Goal: Task Accomplishment & Management: Manage account settings

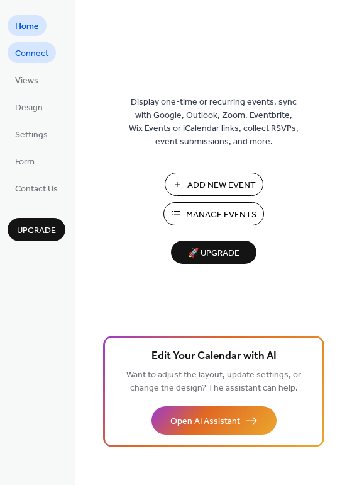
click at [31, 58] on span "Connect" at bounding box center [31, 53] width 33 height 13
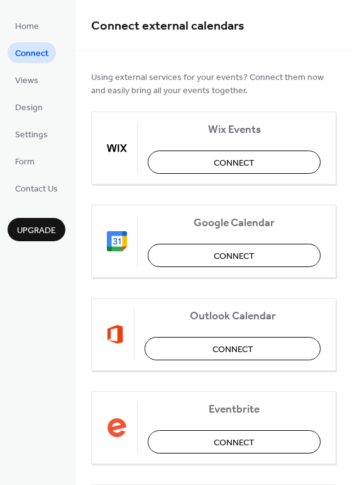
drag, startPoint x: 347, startPoint y: 20, endPoint x: 344, endPoint y: 43, distance: 23.5
click at [344, 43] on div "Connect external calendars" at bounding box center [214, 25] width 277 height 51
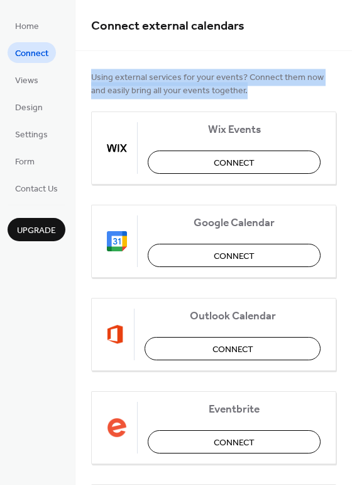
drag, startPoint x: 347, startPoint y: 48, endPoint x: 339, endPoint y: 108, distance: 61.1
click at [339, 108] on div "Connect external calendars Using external services for your events? Connect the…" at bounding box center [214, 242] width 277 height 485
drag, startPoint x: 349, startPoint y: 313, endPoint x: 20, endPoint y: 71, distance: 408.7
click at [20, 71] on link "Views" at bounding box center [27, 79] width 38 height 21
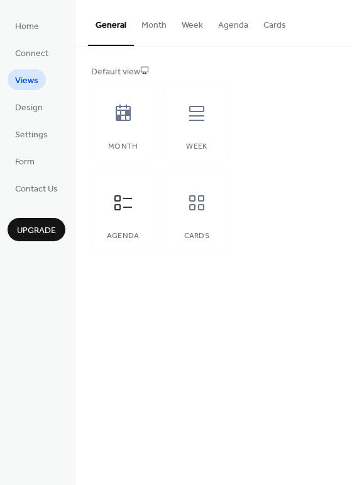
click at [147, 31] on button "Month" at bounding box center [154, 22] width 40 height 45
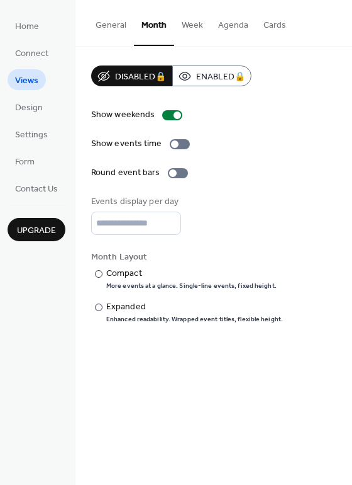
click at [113, 25] on button "General" at bounding box center [111, 22] width 46 height 45
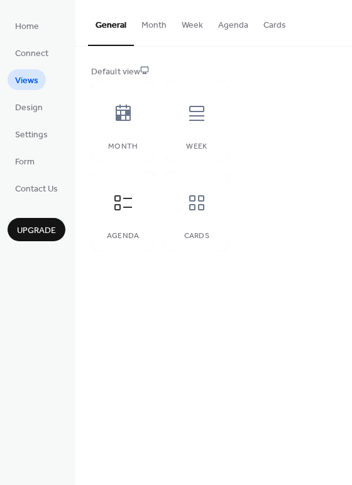
click at [194, 28] on button "Week" at bounding box center [192, 22] width 37 height 45
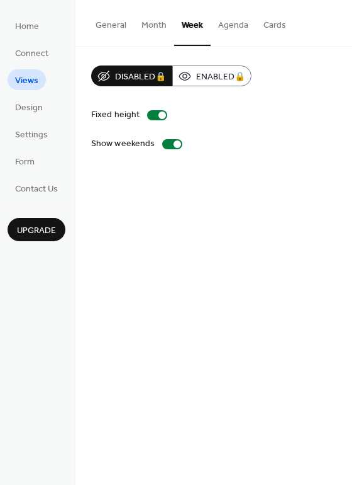
click at [225, 25] on button "Agenda" at bounding box center [233, 22] width 45 height 45
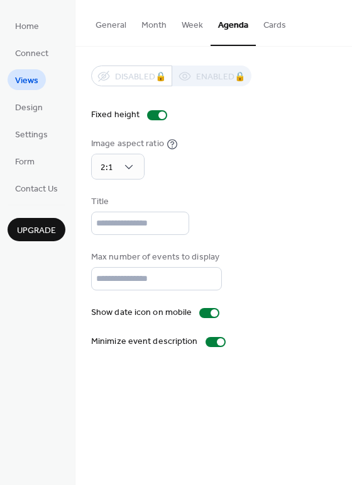
click at [274, 30] on button "Cards" at bounding box center [275, 22] width 38 height 45
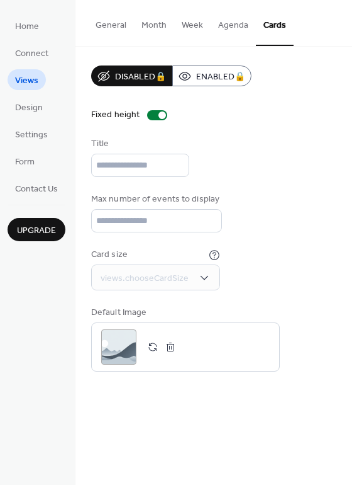
click at [109, 30] on button "General" at bounding box center [111, 22] width 46 height 45
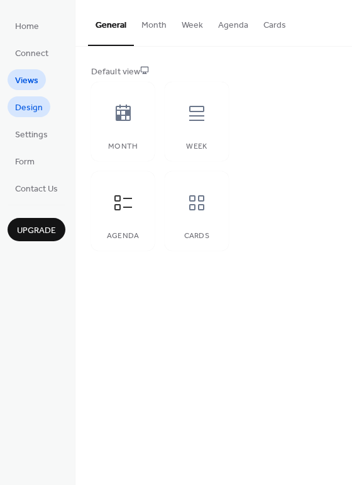
click at [26, 111] on span "Design" at bounding box center [29, 107] width 28 height 13
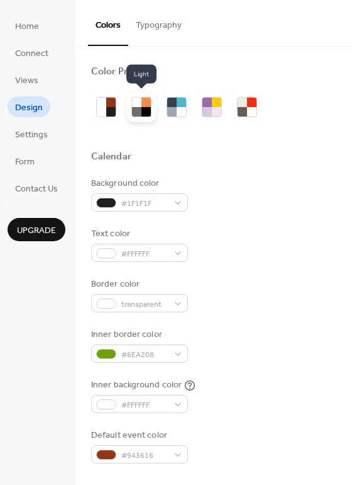
click at [135, 113] on div at bounding box center [136, 111] width 9 height 9
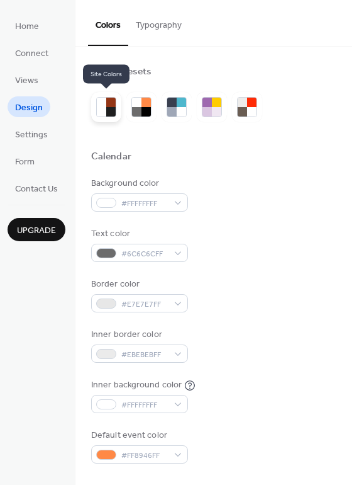
click at [107, 106] on div at bounding box center [110, 102] width 9 height 9
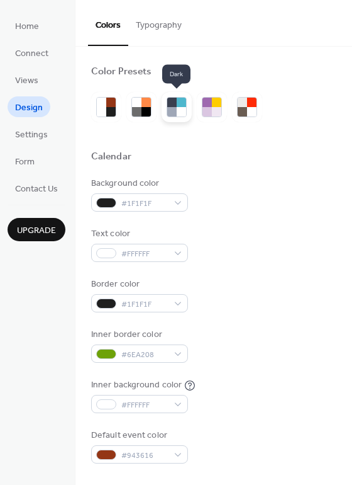
click at [177, 116] on div at bounding box center [181, 111] width 9 height 9
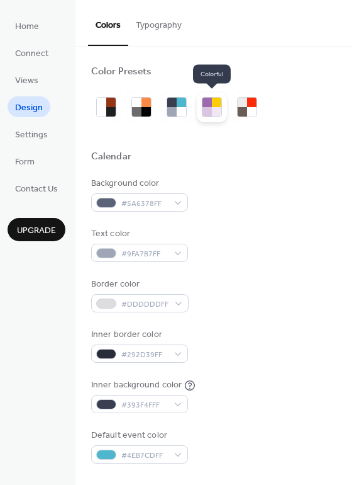
click at [215, 110] on div at bounding box center [216, 111] width 9 height 9
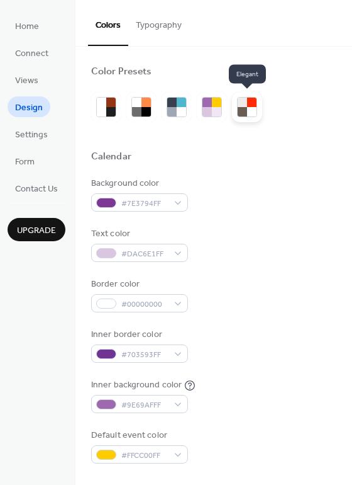
click at [247, 111] on div at bounding box center [251, 111] width 9 height 9
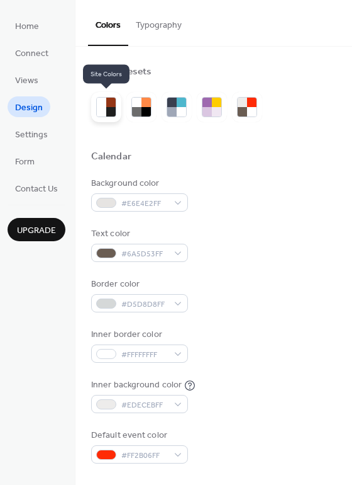
click at [112, 107] on div at bounding box center [110, 111] width 9 height 9
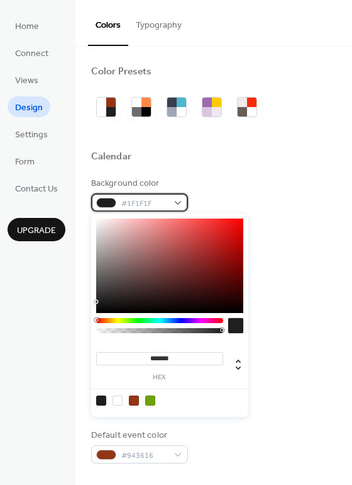
click at [148, 204] on span "#1F1F1F" at bounding box center [144, 203] width 47 height 13
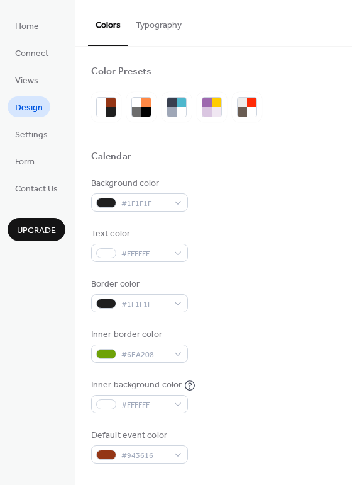
click at [217, 172] on div at bounding box center [213, 172] width 245 height 10
click at [164, 307] on span "#1F1F1F" at bounding box center [144, 304] width 47 height 13
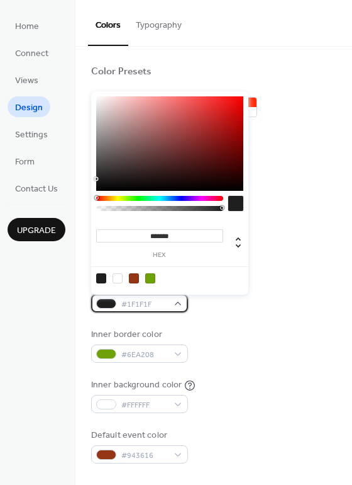
click at [164, 307] on span "#1F1F1F" at bounding box center [144, 304] width 47 height 13
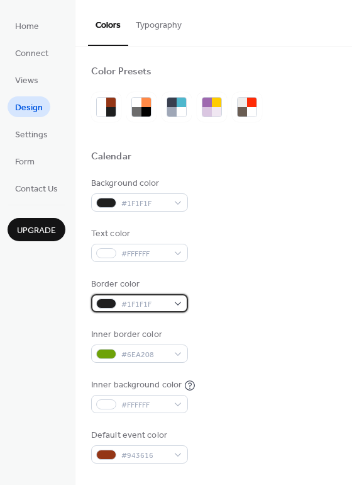
click at [164, 307] on span "#1F1F1F" at bounding box center [144, 304] width 47 height 13
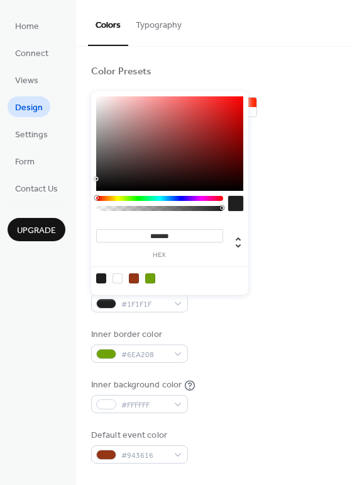
click at [148, 276] on div at bounding box center [150, 278] width 10 height 10
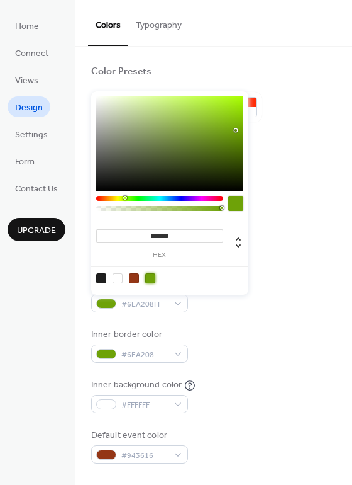
click at [101, 276] on div at bounding box center [101, 278] width 10 height 10
type input "*******"
click at [322, 232] on div "Text color #FFFFFF" at bounding box center [213, 244] width 245 height 35
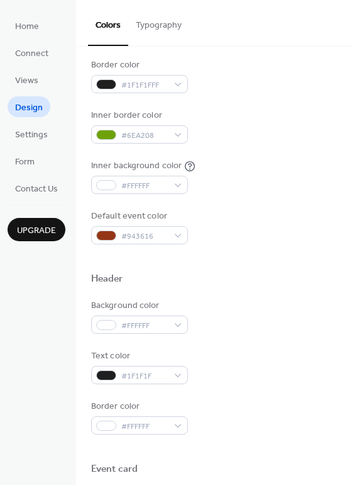
scroll to position [224, 0]
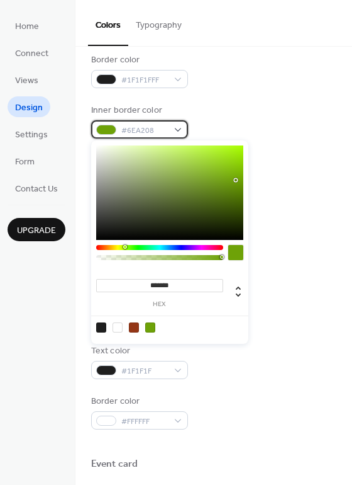
click at [135, 127] on span "#6EA208" at bounding box center [144, 130] width 47 height 13
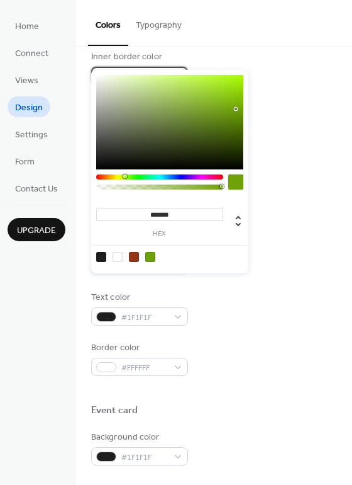
scroll to position [281, 0]
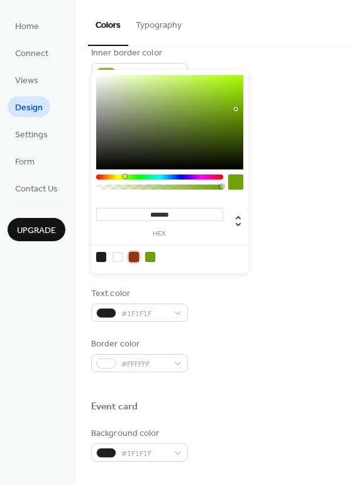
click at [135, 256] on div at bounding box center [134, 257] width 10 height 10
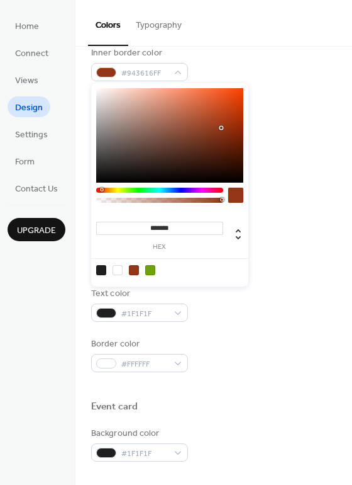
click at [118, 271] on div at bounding box center [118, 270] width 10 height 10
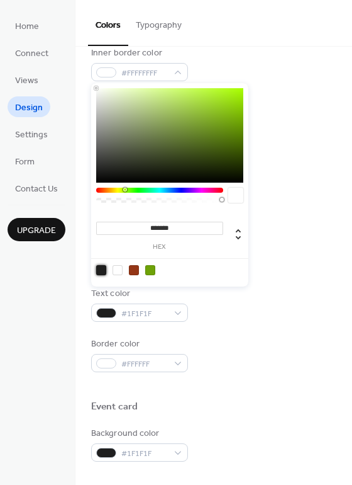
click at [97, 266] on div at bounding box center [101, 270] width 10 height 10
click at [153, 272] on div at bounding box center [150, 270] width 10 height 10
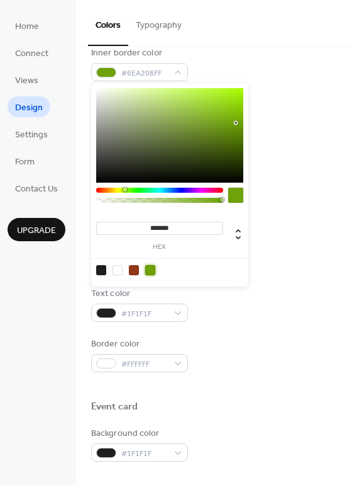
click at [119, 269] on div at bounding box center [118, 270] width 10 height 10
type input "*******"
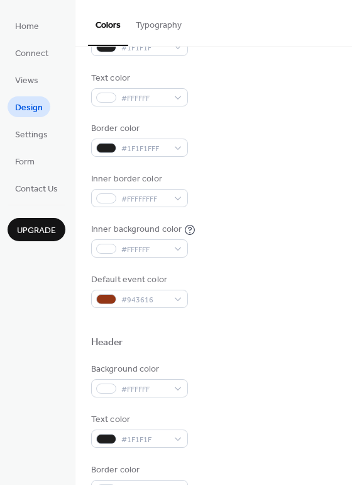
scroll to position [154, 0]
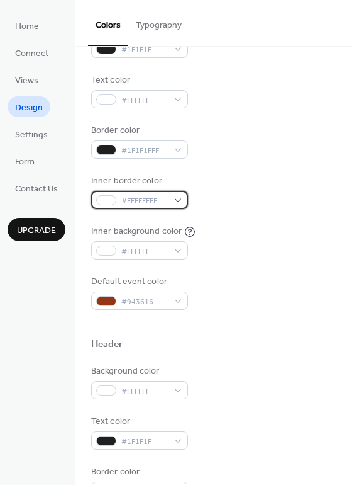
click at [118, 199] on div "#FFFFFFFF" at bounding box center [139, 200] width 97 height 18
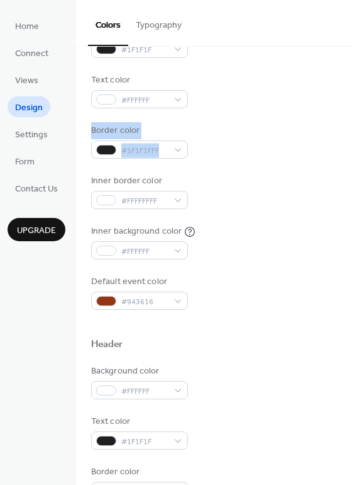
drag, startPoint x: 348, startPoint y: 104, endPoint x: 344, endPoint y: 137, distance: 33.6
click at [345, 137] on div "Color Presets Calendar Background color #1F1F1F Text color #FFFFFF Border color…" at bounding box center [214, 381] width 277 height 977
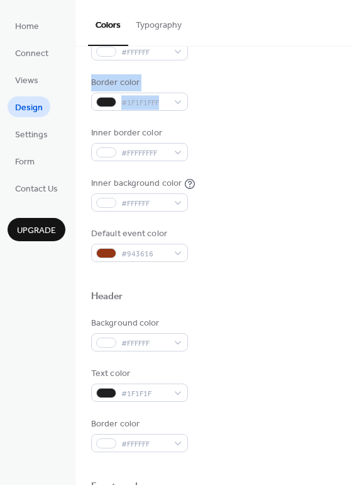
scroll to position [222, 0]
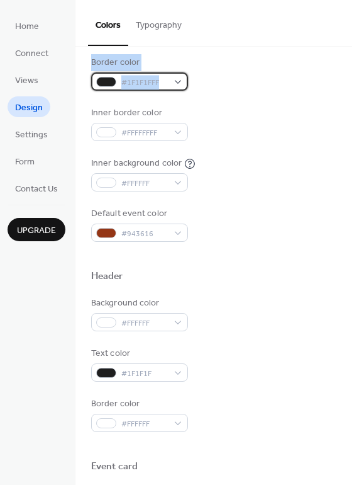
click at [163, 73] on div "#1F1F1FFF" at bounding box center [139, 81] width 97 height 18
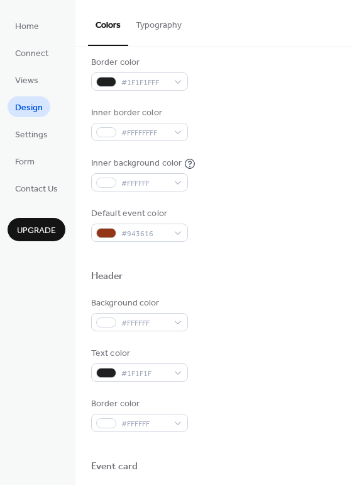
click at [284, 211] on div "Default event color #943616" at bounding box center [213, 224] width 245 height 35
click at [159, 178] on span "#FFFFFF" at bounding box center [144, 183] width 47 height 13
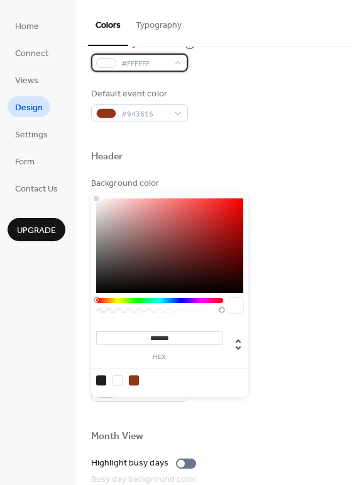
scroll to position [347, 0]
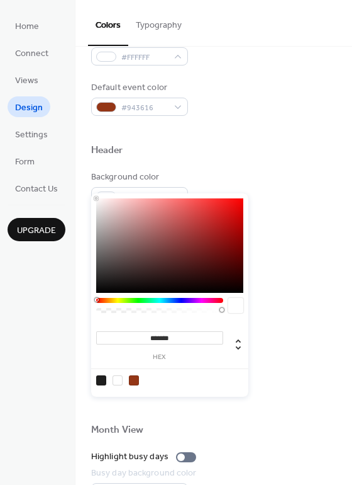
click at [136, 299] on body "Home Connect Views Design Settings Form Contact Us Upgrade Design Upgrade Color…" at bounding box center [176, 242] width 352 height 485
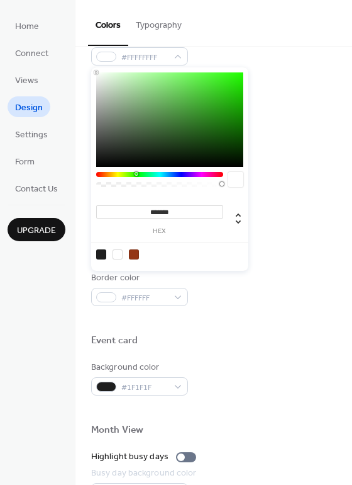
click at [154, 252] on div at bounding box center [170, 253] width 160 height 23
click at [237, 221] on icon at bounding box center [238, 218] width 5 height 11
click at [238, 213] on icon at bounding box center [238, 218] width 15 height 15
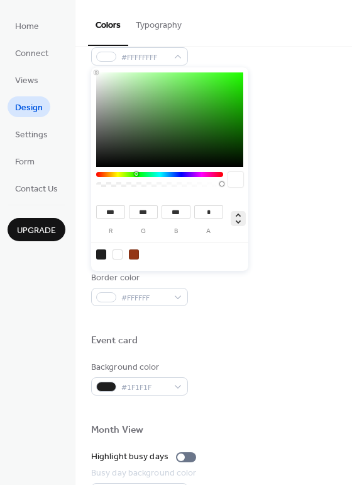
type input "***"
type input "**"
type input "****"
type input "***"
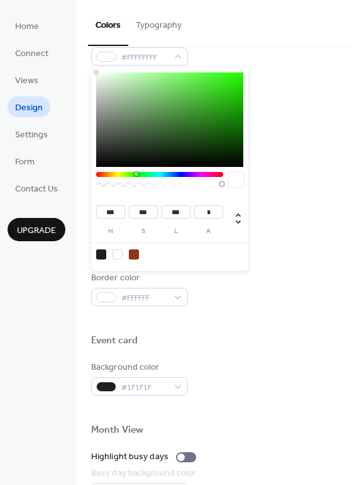
click at [211, 116] on div at bounding box center [169, 119] width 147 height 94
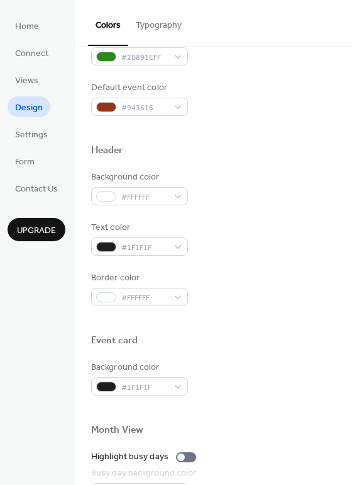
click at [304, 181] on div "Background color #FFFFFF" at bounding box center [213, 188] width 245 height 35
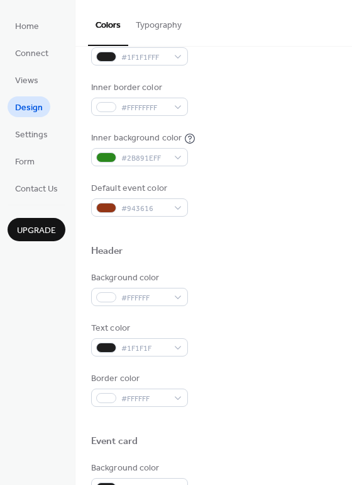
scroll to position [244, 0]
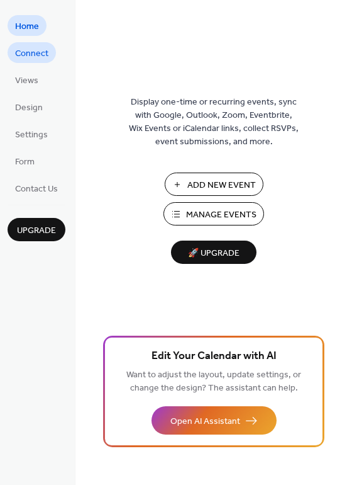
click at [35, 56] on span "Connect" at bounding box center [31, 53] width 33 height 13
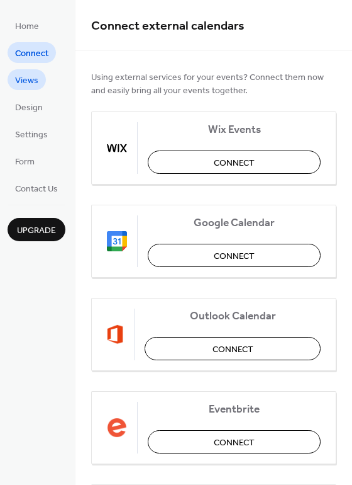
click at [27, 83] on span "Views" at bounding box center [26, 80] width 23 height 13
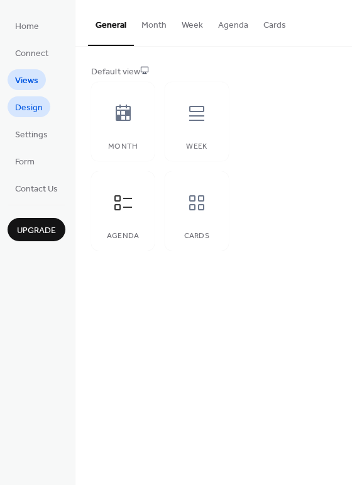
click at [21, 108] on span "Design" at bounding box center [29, 107] width 28 height 13
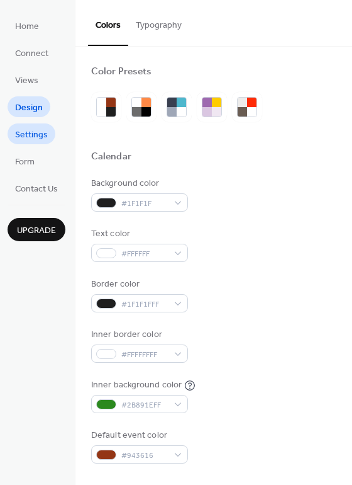
click at [20, 131] on span "Settings" at bounding box center [31, 134] width 33 height 13
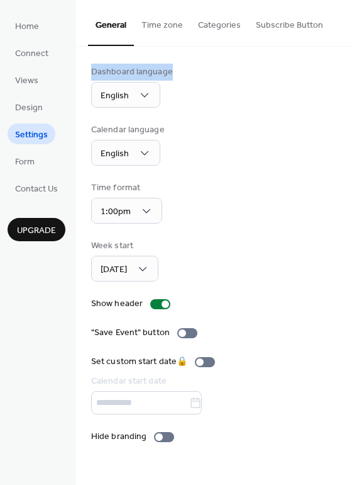
drag, startPoint x: 347, startPoint y: 44, endPoint x: 344, endPoint y: 70, distance: 25.9
click at [344, 70] on div "General Time zone Categories Subscribe Button Dashboard language English Calend…" at bounding box center [214, 231] width 277 height 462
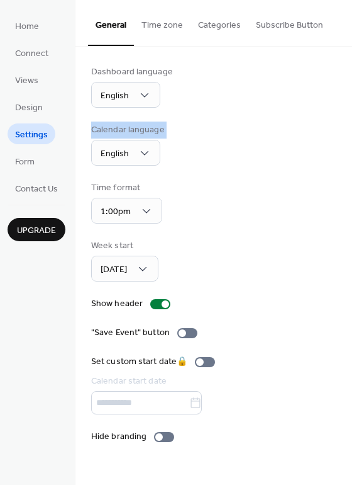
drag, startPoint x: 349, startPoint y: 138, endPoint x: 323, endPoint y: 83, distance: 61.4
click at [323, 83] on div "Dashboard language English Calendar language English Time format 1:00pm Week st…" at bounding box center [214, 254] width 277 height 415
click at [228, 23] on button "Categories" at bounding box center [220, 22] width 58 height 45
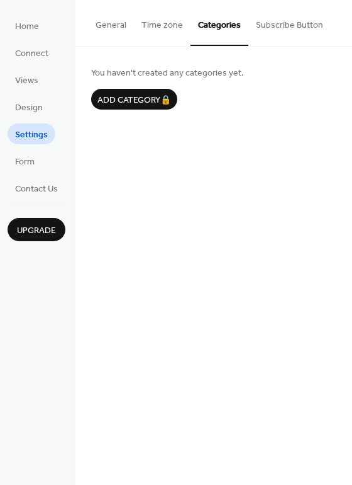
click at [268, 28] on button "Subscribe Button" at bounding box center [290, 22] width 82 height 45
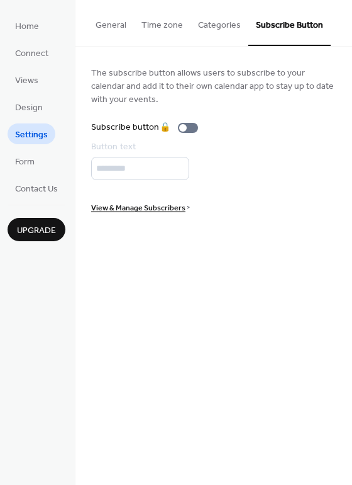
click at [158, 23] on button "Time zone" at bounding box center [162, 22] width 57 height 45
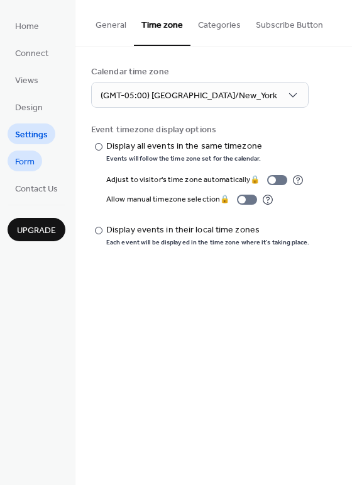
click at [30, 164] on span "Form" at bounding box center [25, 161] width 20 height 13
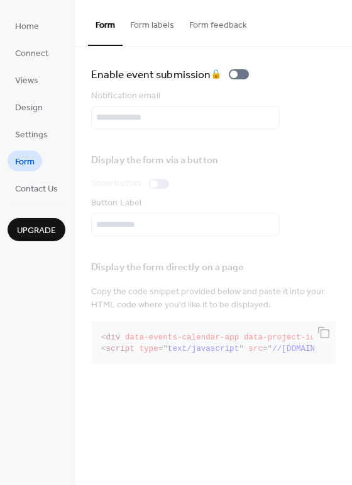
click at [156, 28] on button "Form labels" at bounding box center [152, 22] width 59 height 45
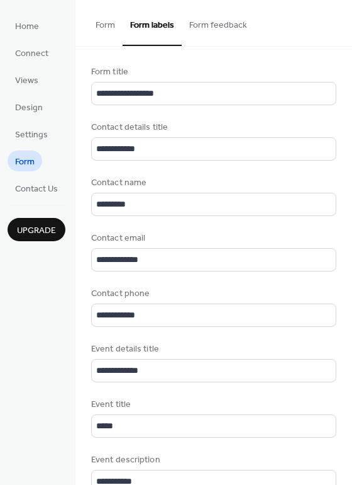
click at [208, 30] on button "Form feedback" at bounding box center [218, 22] width 73 height 45
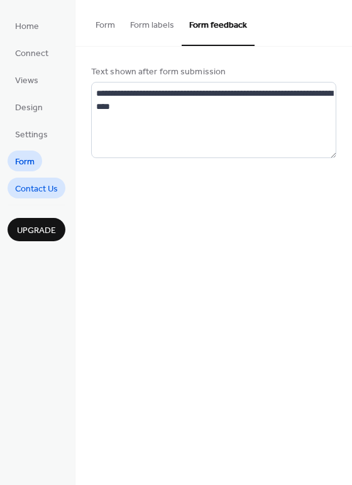
click at [37, 187] on span "Contact Us" at bounding box center [36, 189] width 43 height 13
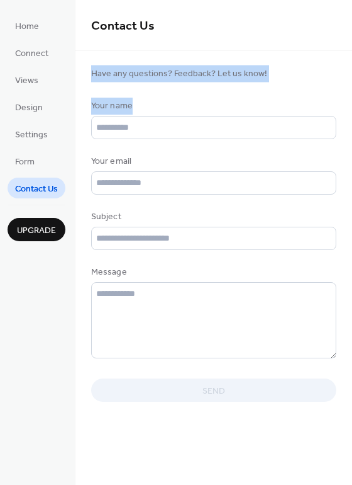
drag, startPoint x: 348, startPoint y: 45, endPoint x: 342, endPoint y: 113, distance: 67.6
click at [342, 113] on div "Contact Us Have any questions? Feedback? Let us know! Your name Your email Subj…" at bounding box center [214, 210] width 277 height 420
click at [27, 23] on span "Home" at bounding box center [27, 26] width 24 height 13
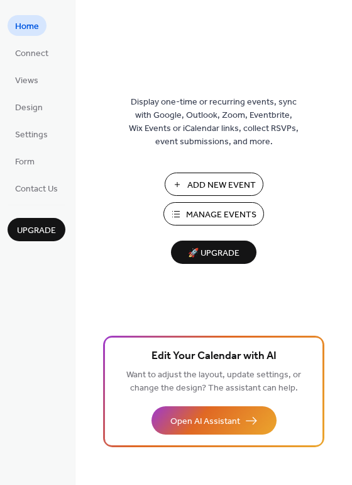
click at [221, 222] on span "Manage Events" at bounding box center [221, 214] width 70 height 13
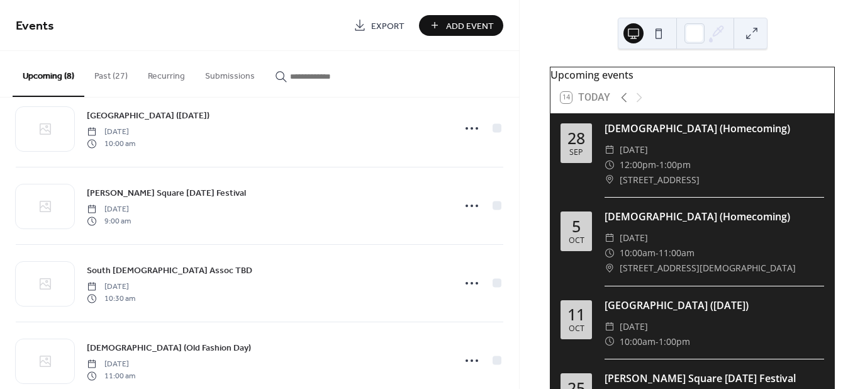
scroll to position [188, 0]
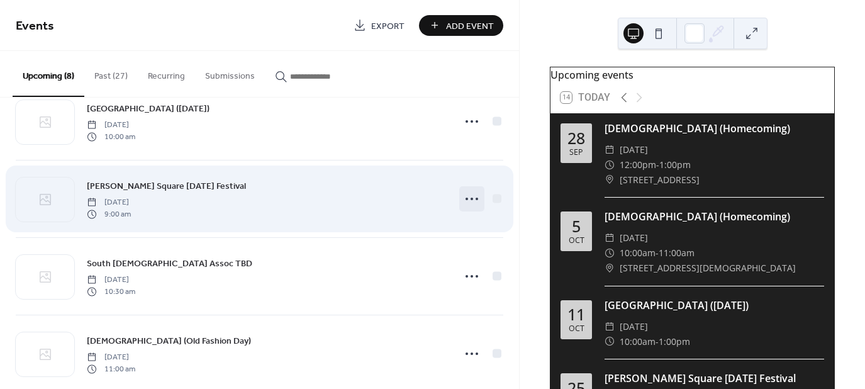
click at [466, 199] on circle at bounding box center [467, 199] width 3 height 3
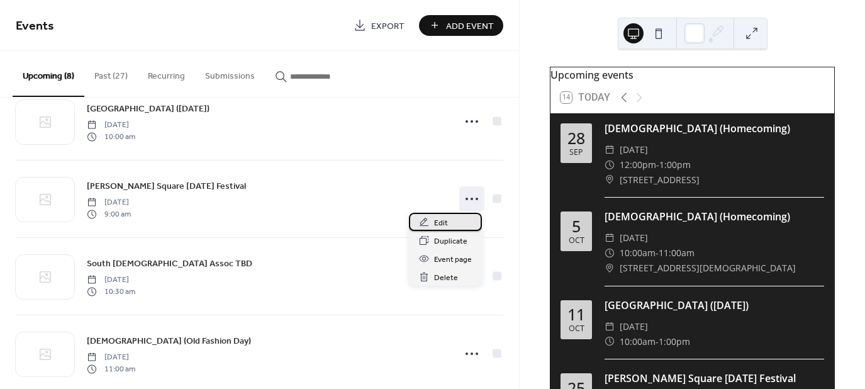
click at [432, 218] on div "Edit" at bounding box center [445, 222] width 73 height 18
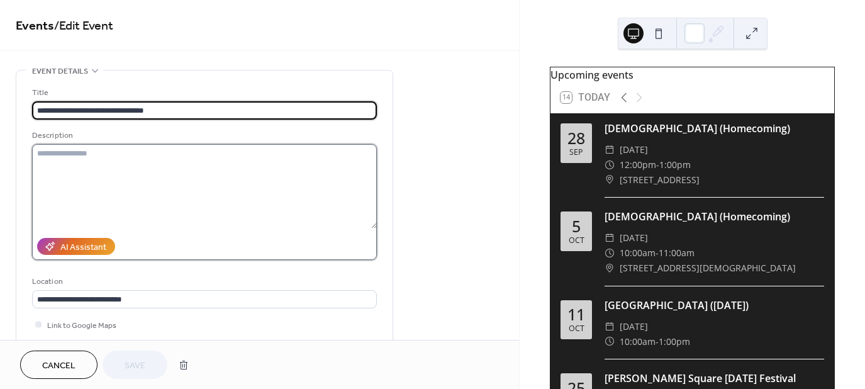
click at [120, 178] on textarea at bounding box center [204, 186] width 345 height 84
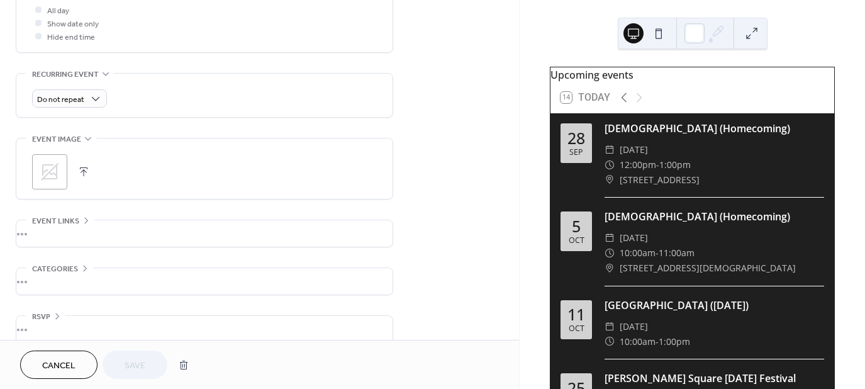
scroll to position [489, 0]
click at [59, 223] on div "•••" at bounding box center [204, 229] width 376 height 26
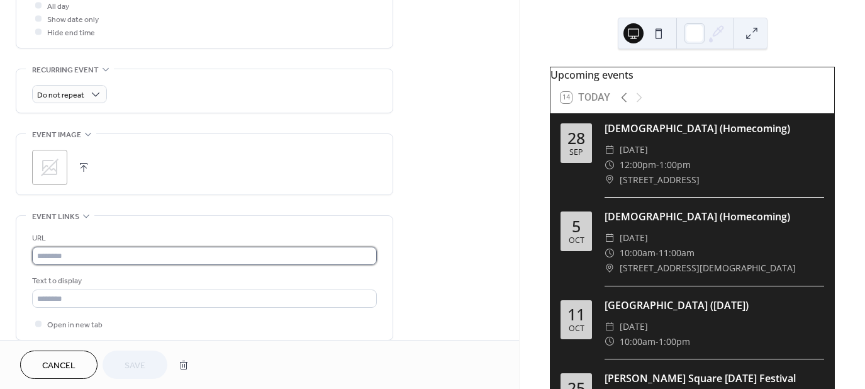
click at [74, 254] on input "text" at bounding box center [204, 256] width 345 height 18
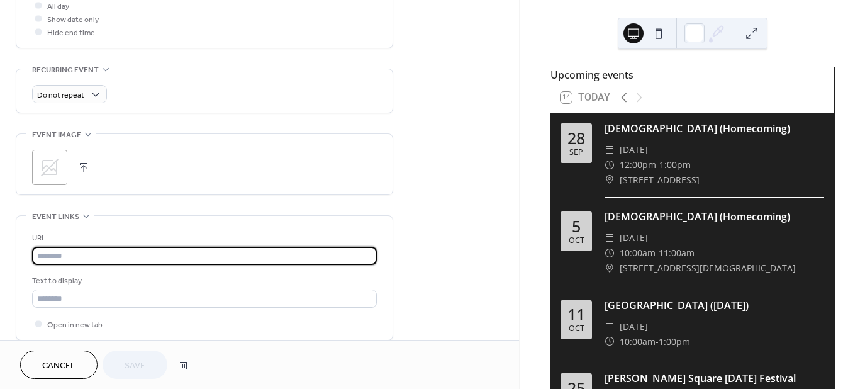
paste input "**********"
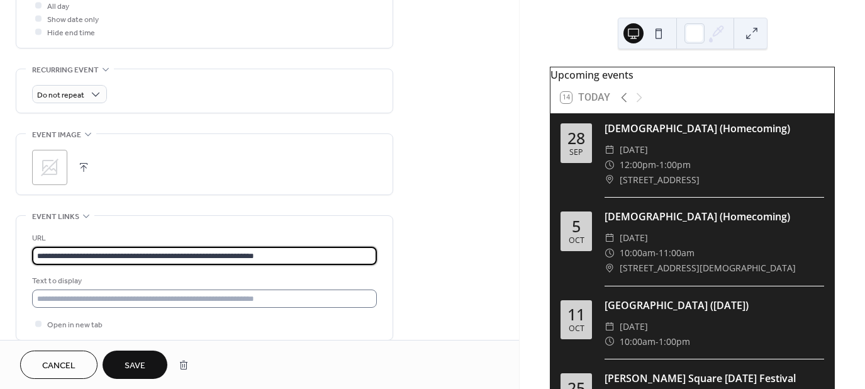
type input "**********"
click at [104, 299] on input "text" at bounding box center [204, 299] width 345 height 18
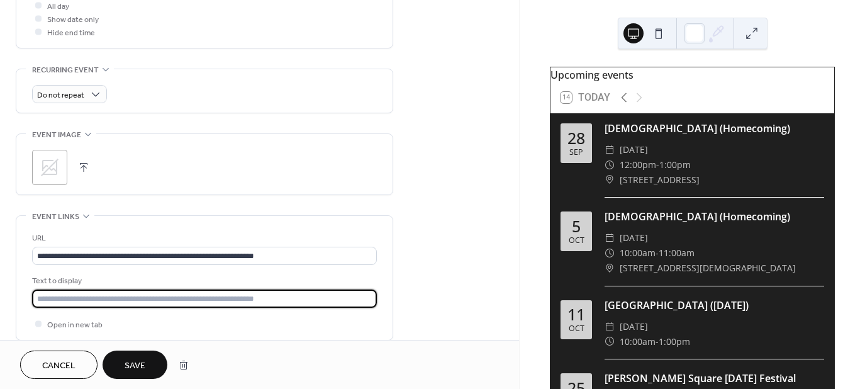
drag, startPoint x: 290, startPoint y: 296, endPoint x: 65, endPoint y: 292, distance: 224.1
click at [65, 292] on input "text" at bounding box center [204, 299] width 345 height 18
type input "*"
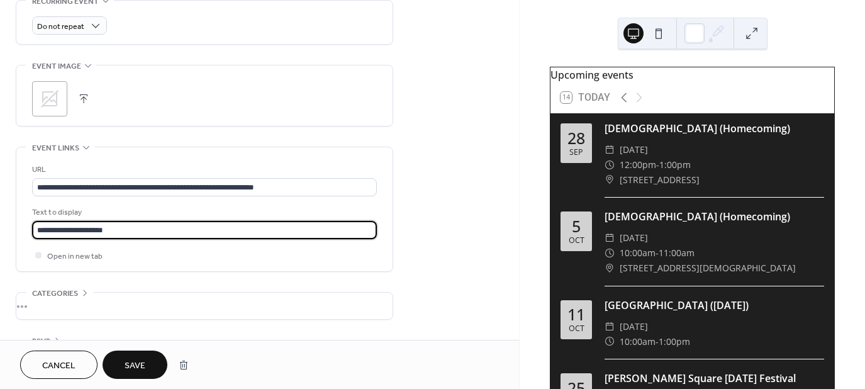
scroll to position [597, 0]
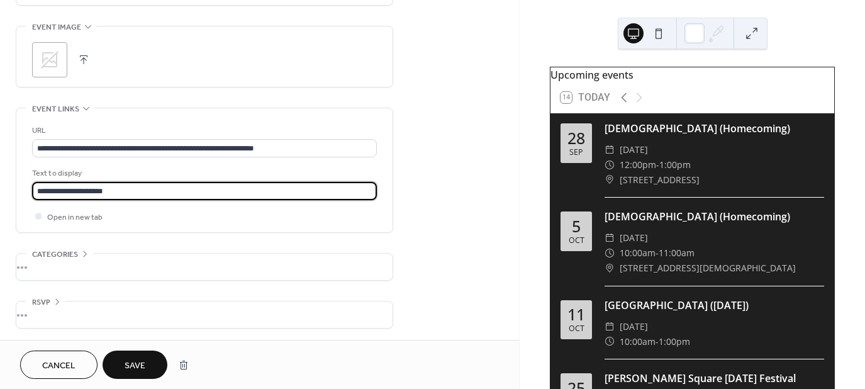
type input "**********"
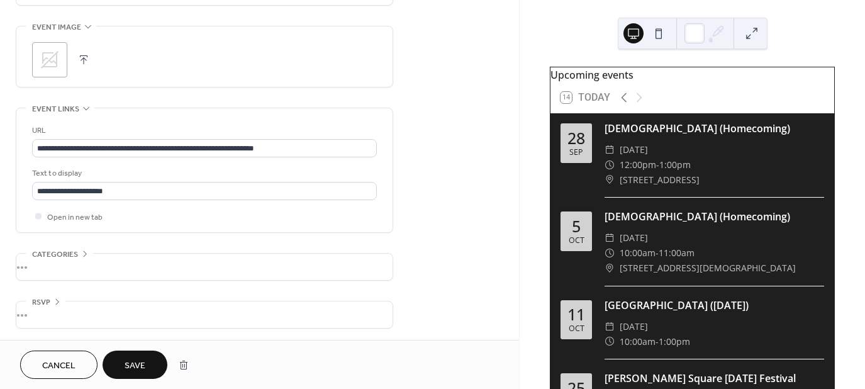
click at [101, 267] on div "•••" at bounding box center [204, 267] width 376 height 26
click at [67, 256] on span "Categories" at bounding box center [55, 254] width 46 height 13
click at [52, 305] on div "•••" at bounding box center [204, 314] width 376 height 26
click at [52, 305] on icon at bounding box center [57, 301] width 10 height 10
click at [123, 358] on button "Save" at bounding box center [135, 365] width 65 height 28
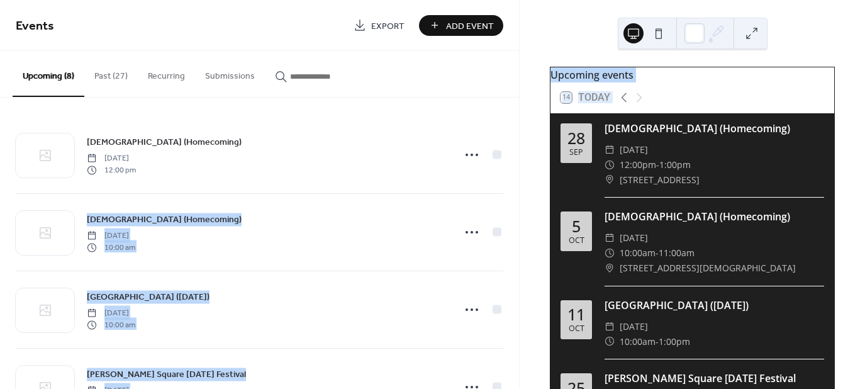
drag, startPoint x: 520, startPoint y: 142, endPoint x: 519, endPoint y: 179, distance: 37.1
click at [519, 179] on div "Events Export Add Event Upcoming (8) Past (27) Recurring Submissions Howards Cr…" at bounding box center [432, 194] width 865 height 389
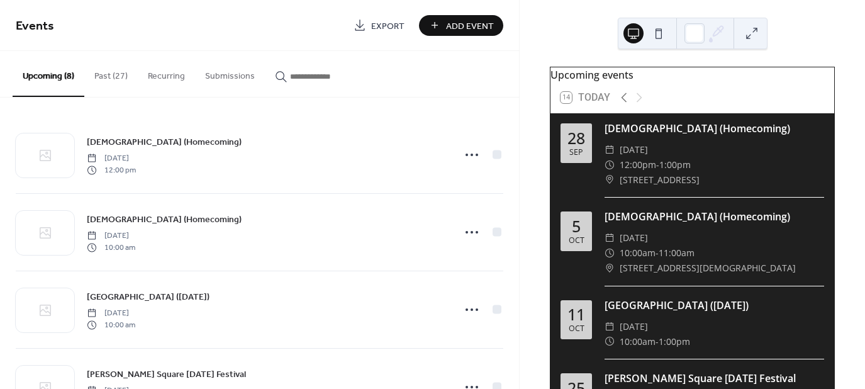
click at [514, 161] on div "Howards Creek Baptist Church (Homecoming) Sunday, September 28, 2025 12:00 pm F…" at bounding box center [259, 243] width 519 height 291
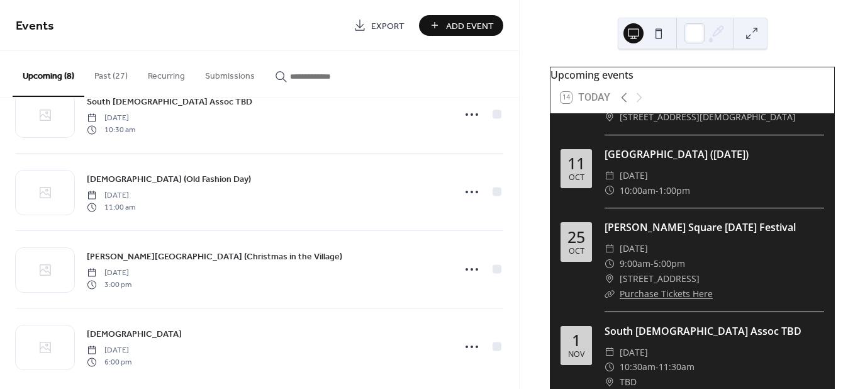
scroll to position [354, 0]
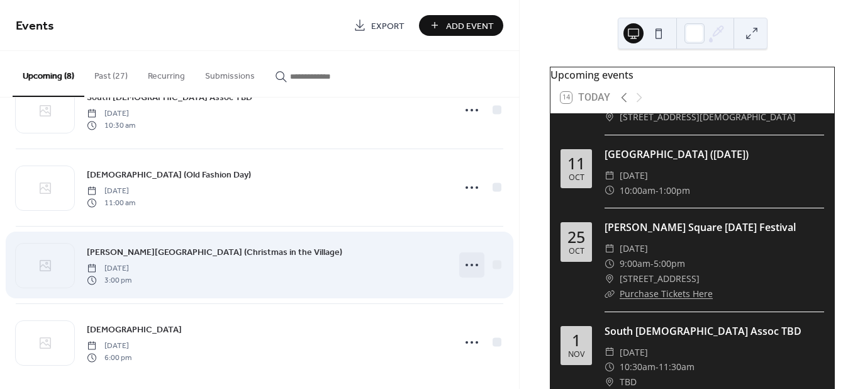
click at [466, 264] on icon at bounding box center [472, 265] width 20 height 20
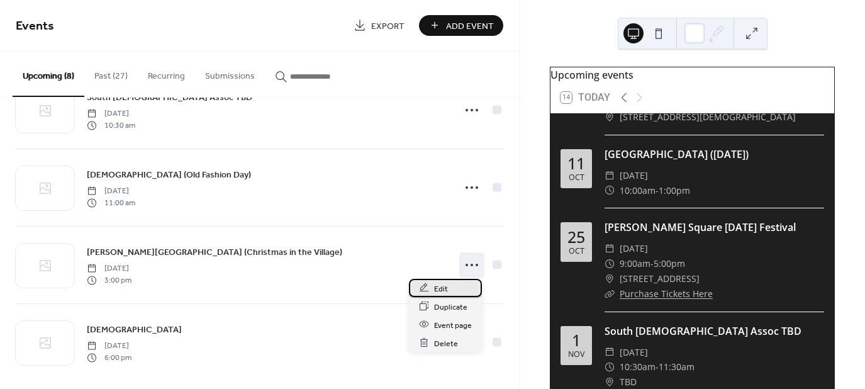
click at [437, 286] on span "Edit" at bounding box center [441, 288] width 14 height 13
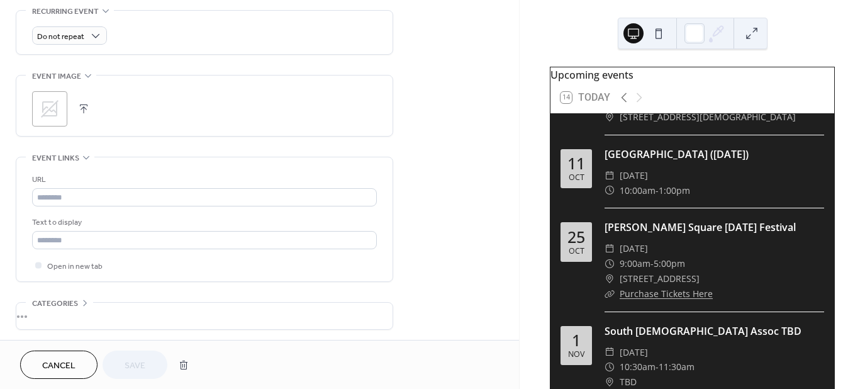
scroll to position [597, 0]
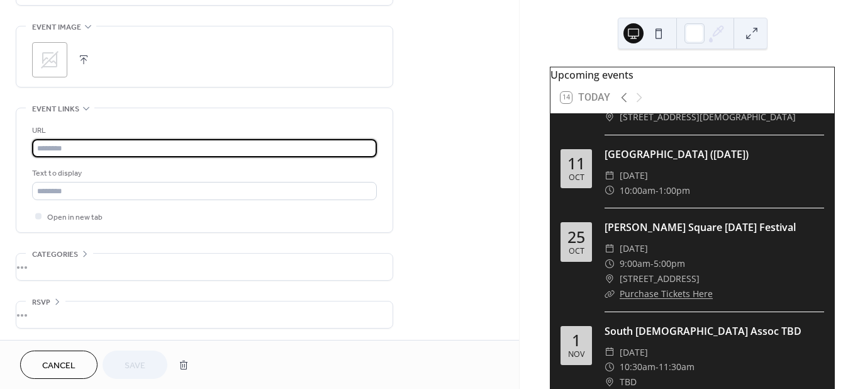
click at [91, 150] on input "text" at bounding box center [204, 148] width 345 height 18
paste input "**********"
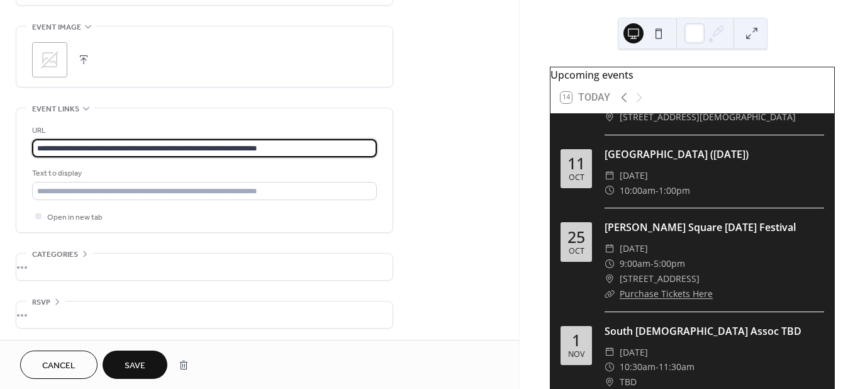
click at [91, 150] on input "**********" at bounding box center [204, 148] width 345 height 18
type input "**********"
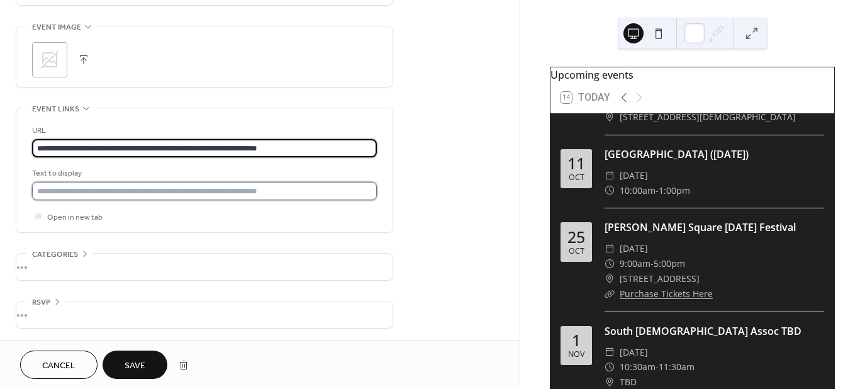
click at [82, 193] on input "text" at bounding box center [204, 191] width 345 height 18
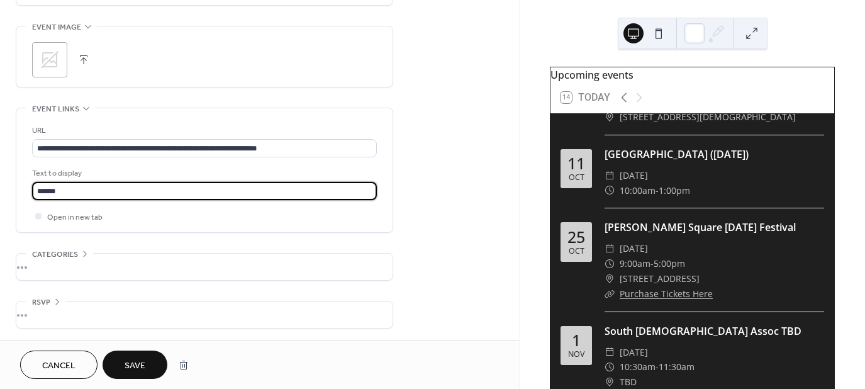
type input "**********"
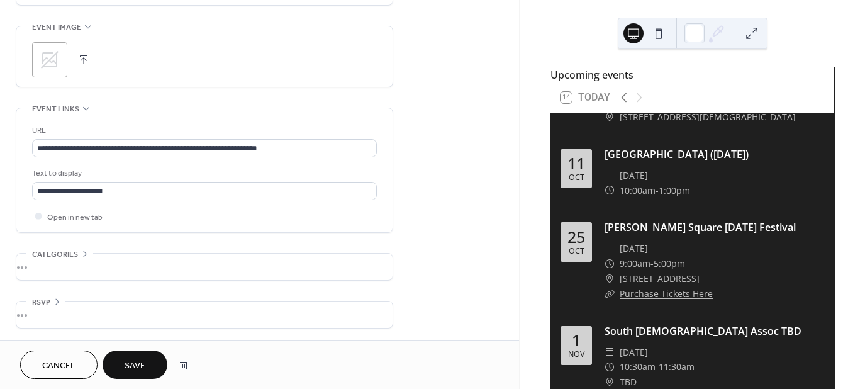
click at [124, 359] on button "Save" at bounding box center [135, 365] width 65 height 28
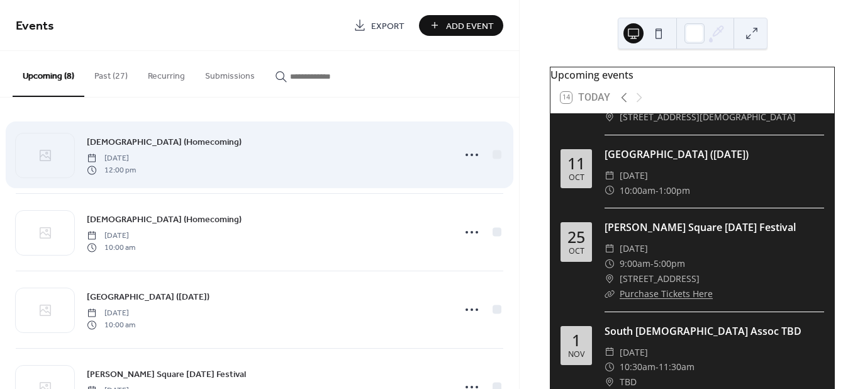
click at [260, 167] on div "Howards Creek Baptist Church (Homecoming) Sunday, September 28, 2025 12:00 pm" at bounding box center [267, 155] width 360 height 40
click at [471, 155] on circle at bounding box center [472, 155] width 3 height 3
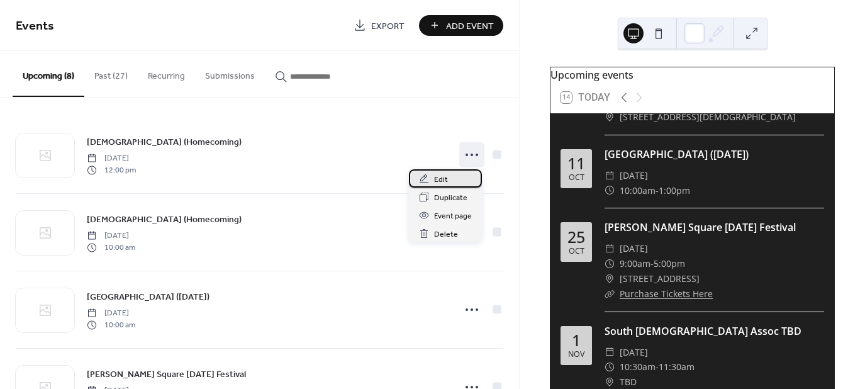
click at [441, 178] on span "Edit" at bounding box center [441, 179] width 14 height 13
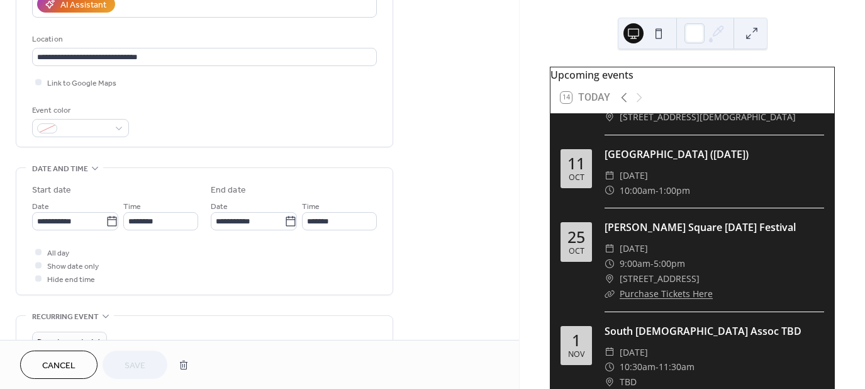
scroll to position [251, 0]
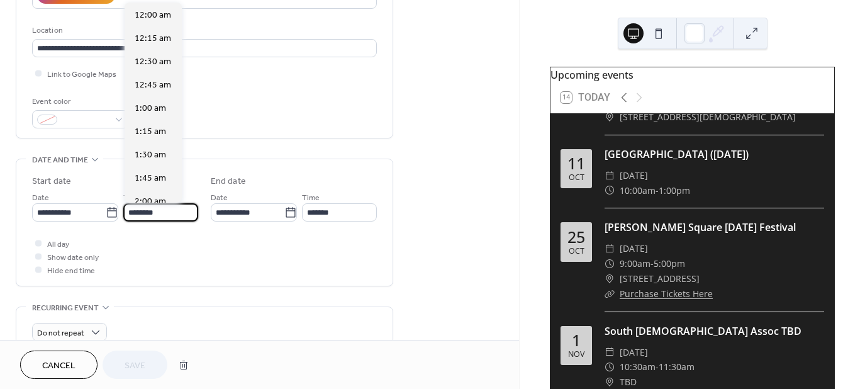
click at [176, 213] on input "********" at bounding box center [160, 212] width 75 height 18
type input "*"
click at [154, 20] on span "10:00 am" at bounding box center [153, 15] width 37 height 13
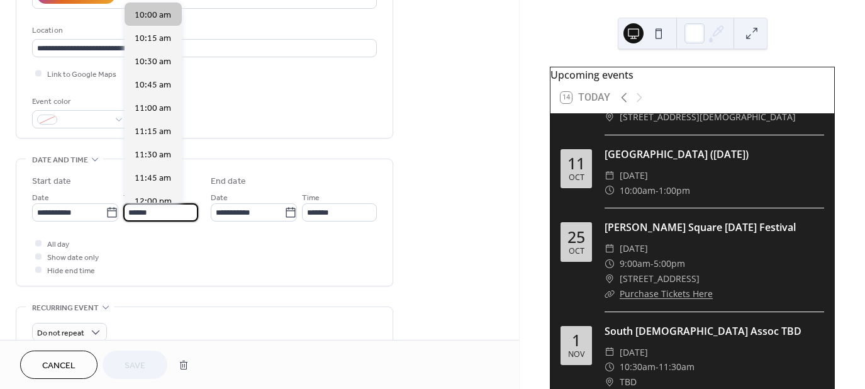
type input "********"
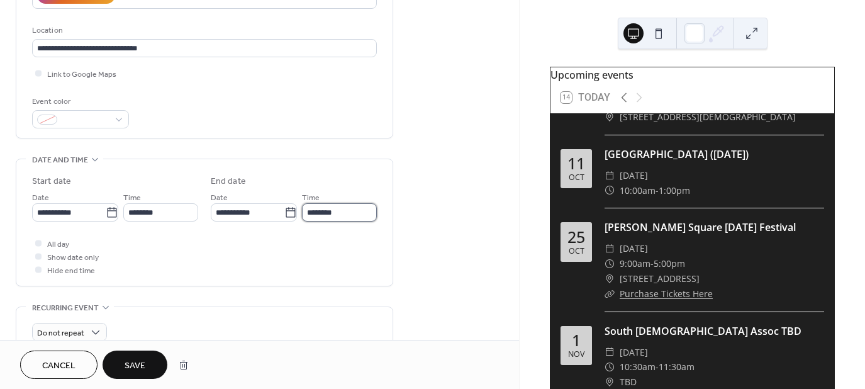
click at [345, 209] on input "********" at bounding box center [339, 212] width 75 height 18
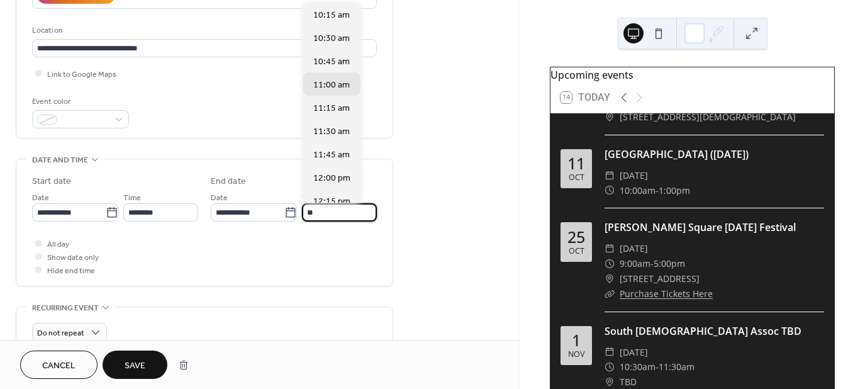
type input "*"
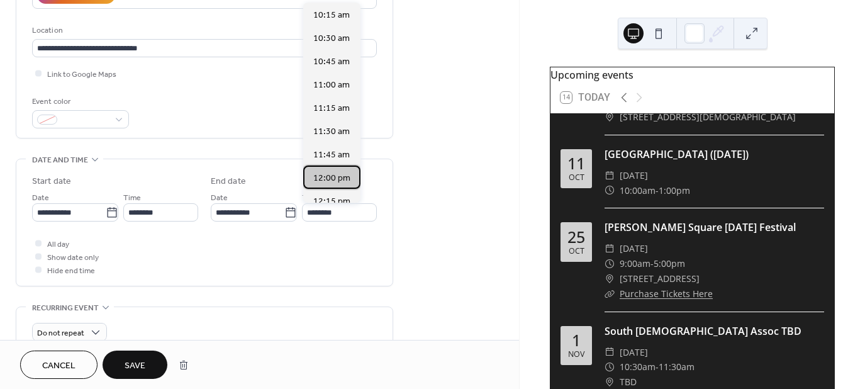
click at [336, 179] on span "12:00 pm" at bounding box center [331, 178] width 37 height 13
type input "********"
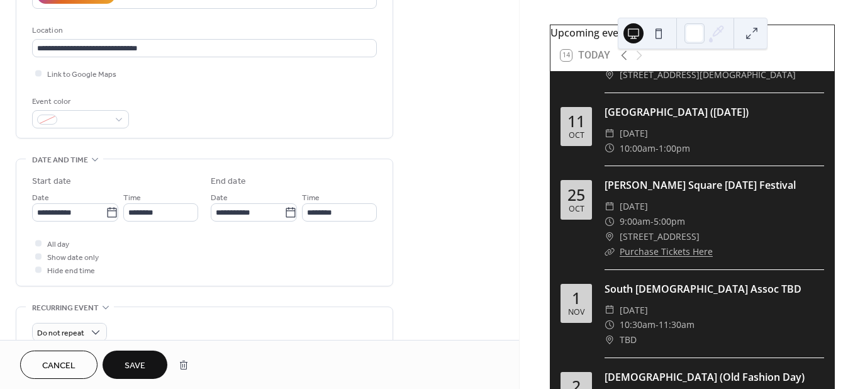
scroll to position [43, 0]
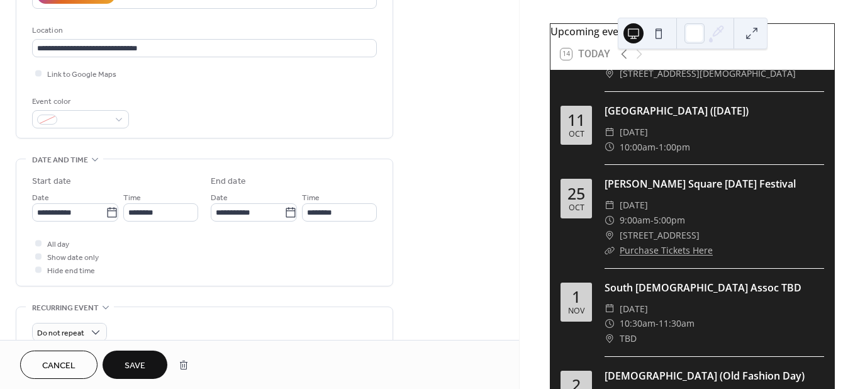
click at [409, 162] on div "**********" at bounding box center [259, 253] width 519 height 868
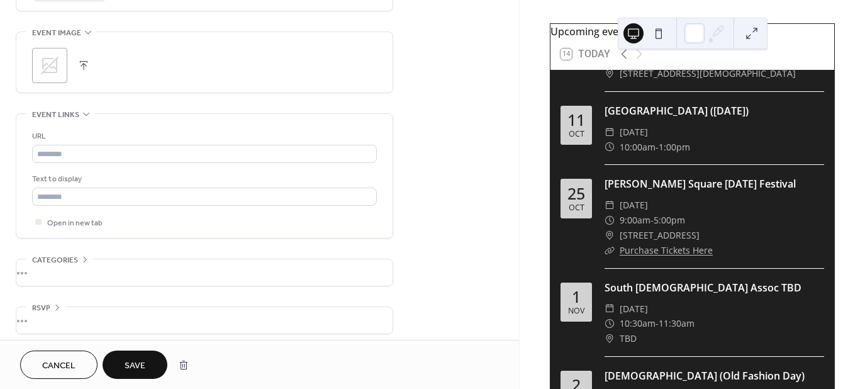
scroll to position [597, 0]
click at [122, 360] on button "Save" at bounding box center [135, 365] width 65 height 28
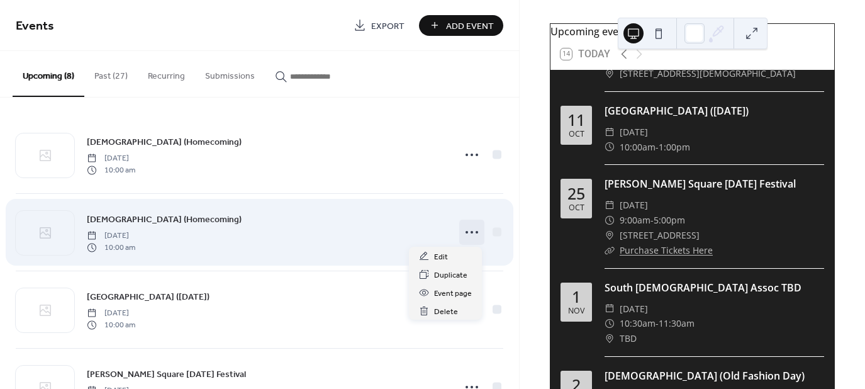
click at [463, 227] on icon at bounding box center [472, 232] width 20 height 20
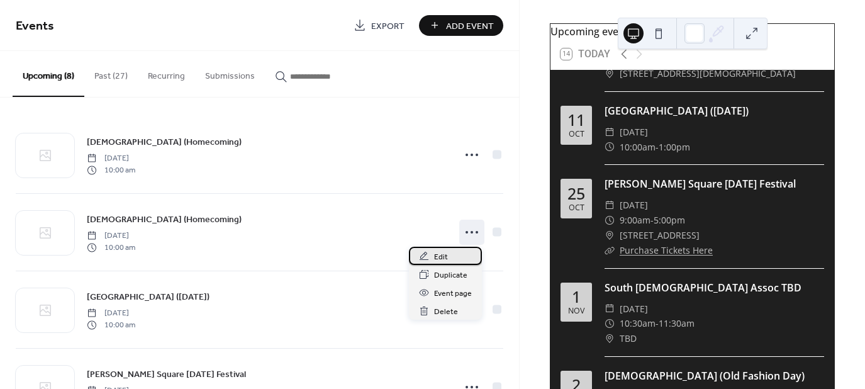
click at [446, 252] on span "Edit" at bounding box center [441, 256] width 14 height 13
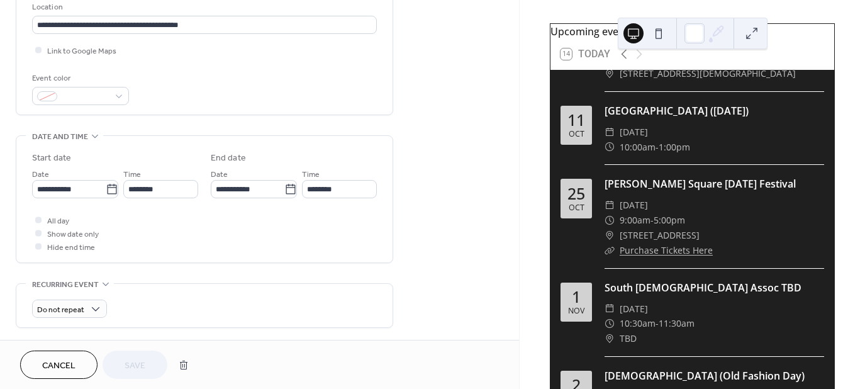
scroll to position [277, 0]
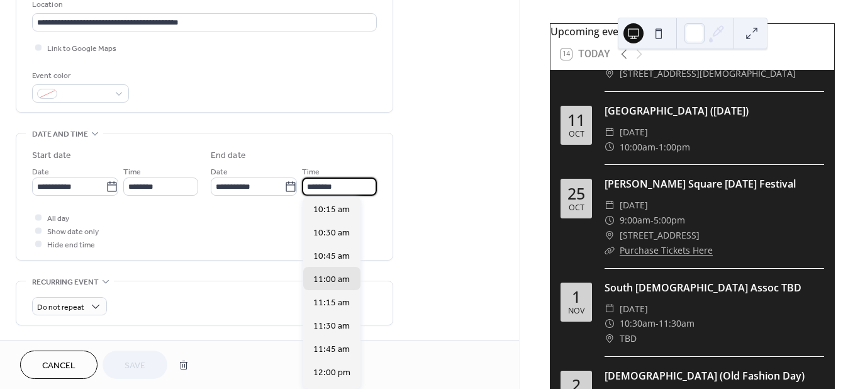
click at [344, 184] on input "********" at bounding box center [339, 186] width 75 height 18
click at [324, 378] on span "12:00 pm" at bounding box center [331, 372] width 37 height 13
type input "********"
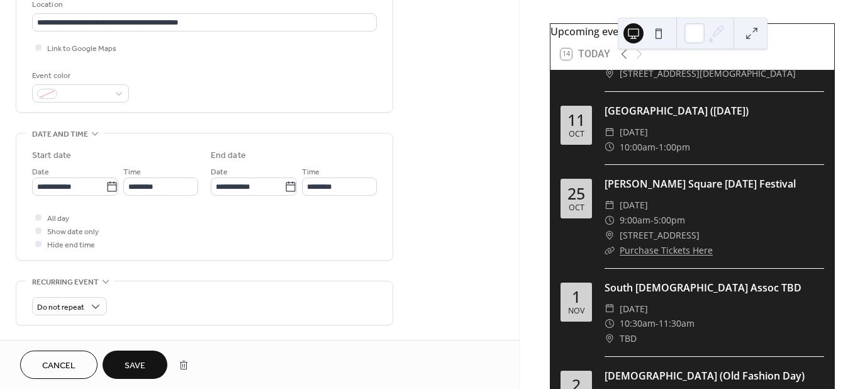
click at [140, 363] on span "Save" at bounding box center [135, 365] width 21 height 13
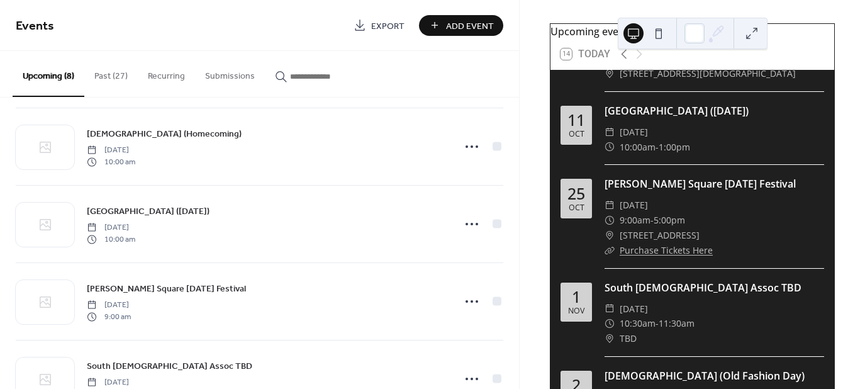
scroll to position [87, 0]
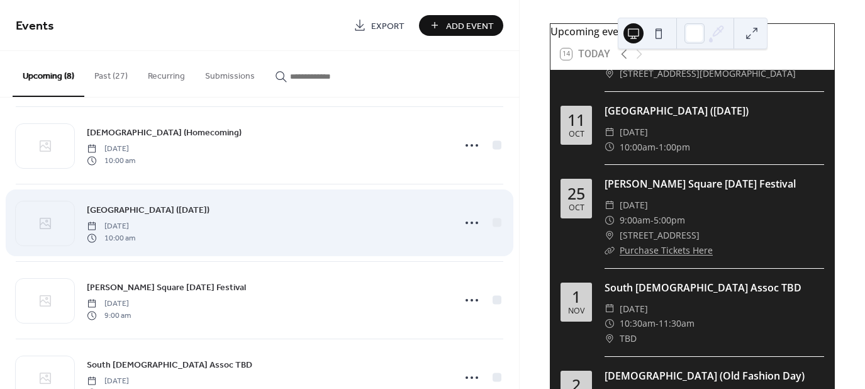
click at [259, 215] on div "South Mountain State Park (Nature Day) Saturday, October 11, 2025 10:00 am" at bounding box center [267, 223] width 360 height 40
click at [476, 222] on icon at bounding box center [472, 223] width 20 height 20
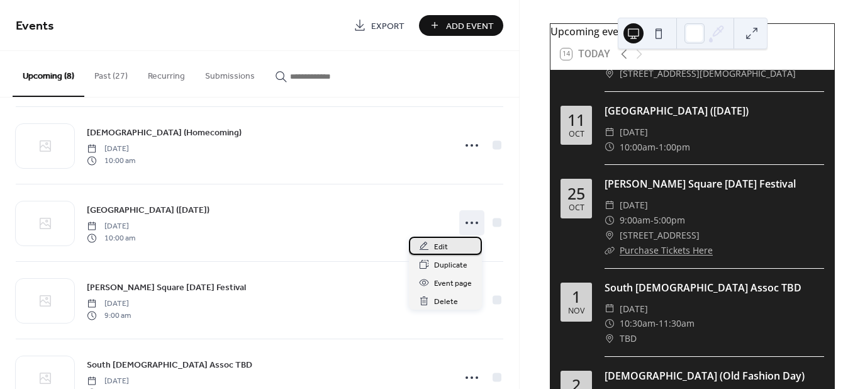
click at [427, 244] on icon at bounding box center [424, 246] width 10 height 10
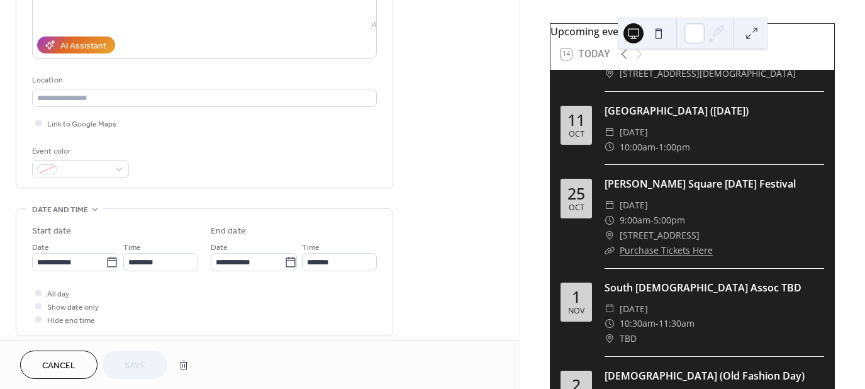
scroll to position [187, 0]
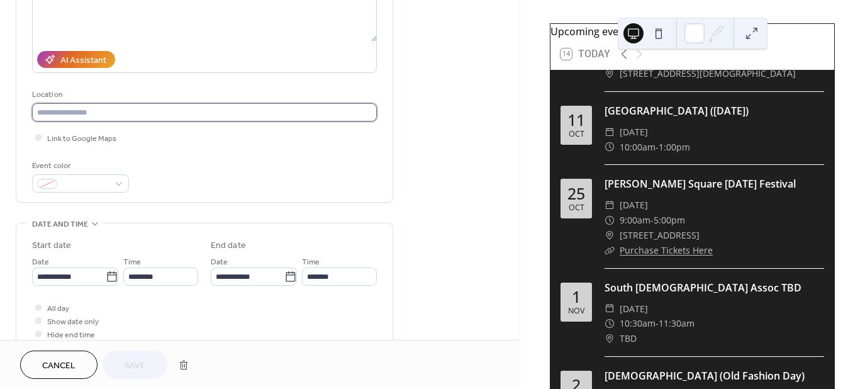
click at [245, 108] on input "text" at bounding box center [204, 112] width 345 height 18
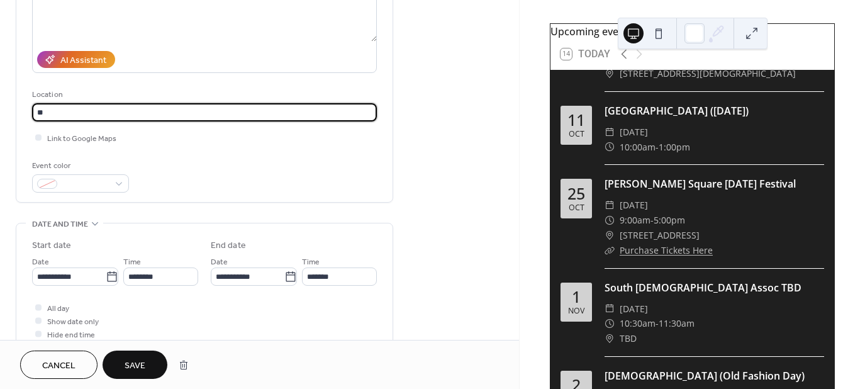
type input "*"
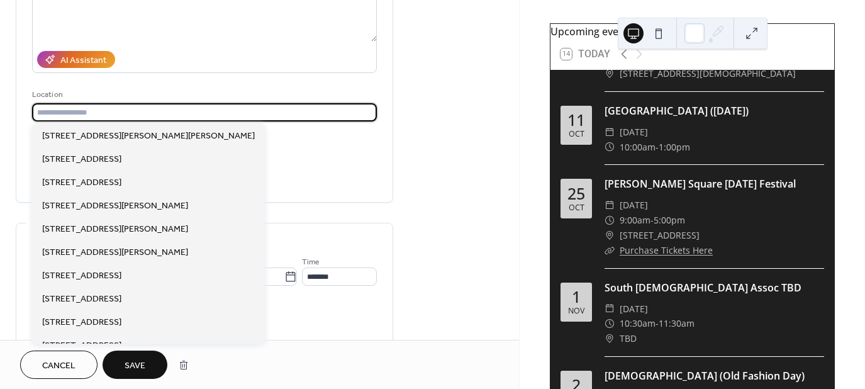
click at [396, 127] on div "**********" at bounding box center [259, 317] width 519 height 868
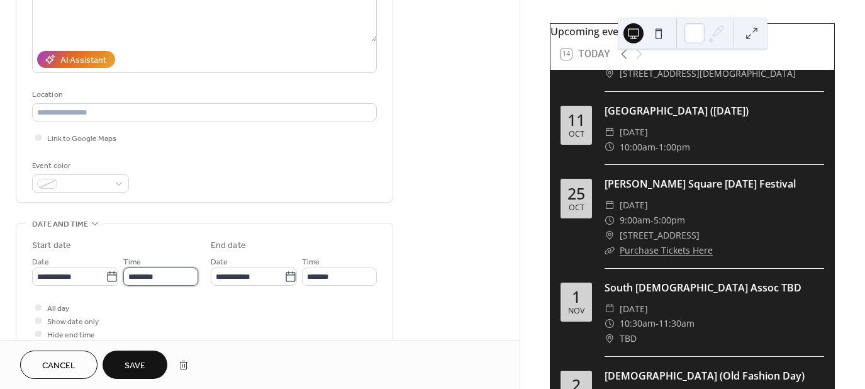
click at [163, 279] on input "********" at bounding box center [160, 276] width 75 height 18
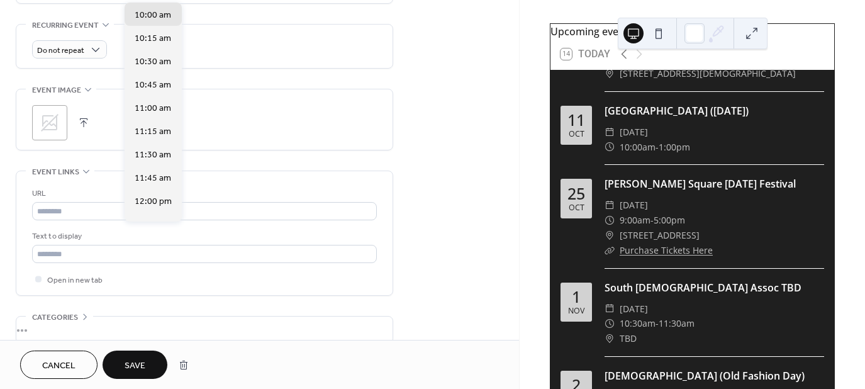
scroll to position [539, 0]
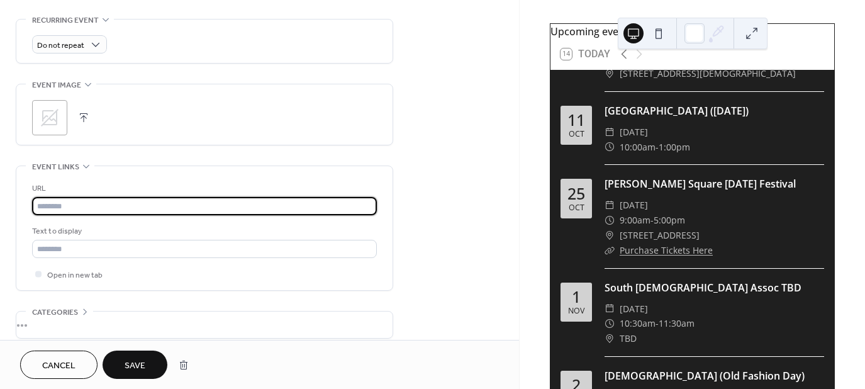
click at [301, 201] on input "text" at bounding box center [204, 206] width 345 height 18
click at [144, 365] on span "Save" at bounding box center [135, 365] width 21 height 13
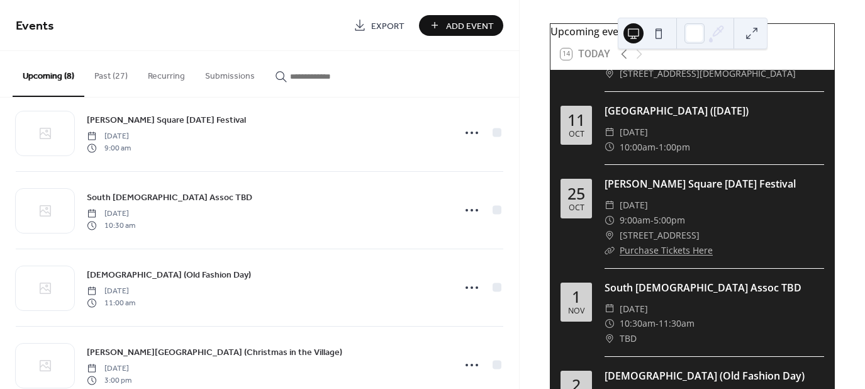
scroll to position [242, 0]
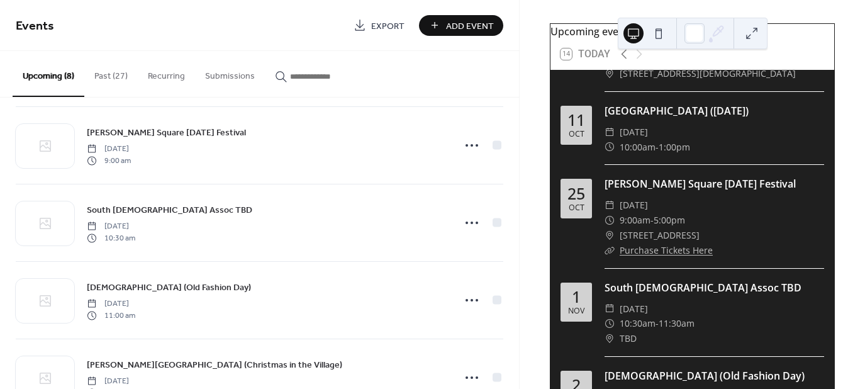
drag, startPoint x: 519, startPoint y: 232, endPoint x: 519, endPoint y: 239, distance: 7.6
click at [519, 239] on div "Events Export Add Event Upcoming (8) Past (27) Recurring Submissions Howards Cr…" at bounding box center [432, 194] width 865 height 389
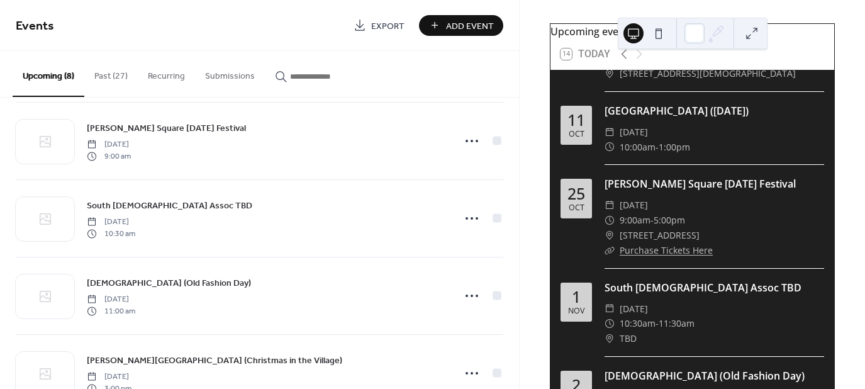
scroll to position [250, 0]
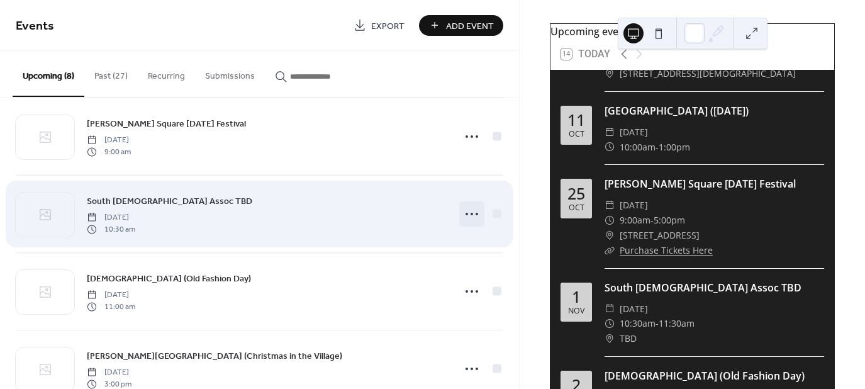
click at [467, 221] on icon at bounding box center [472, 214] width 20 height 20
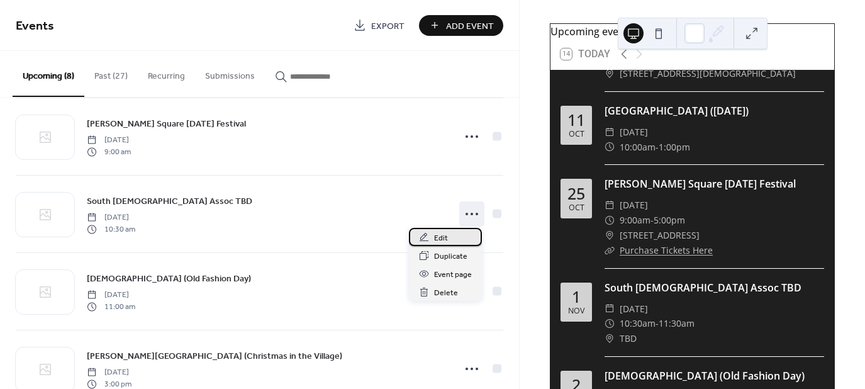
click at [441, 239] on span "Edit" at bounding box center [441, 238] width 14 height 13
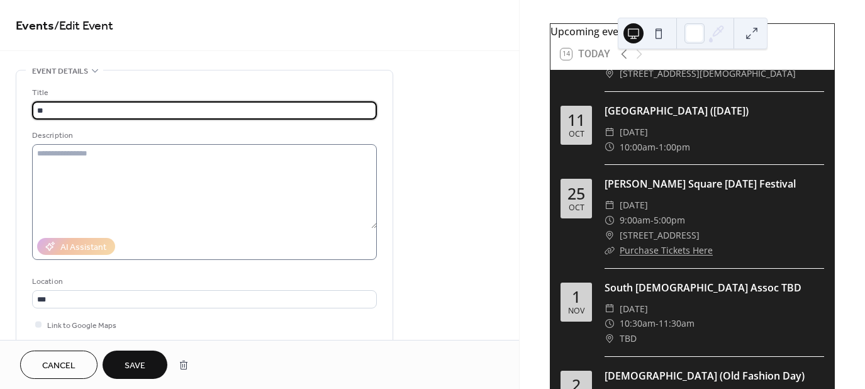
type input "*"
drag, startPoint x: 519, startPoint y: 114, endPoint x: 512, endPoint y: 155, distance: 41.5
click at [512, 155] on div "**********" at bounding box center [259, 170] width 519 height 340
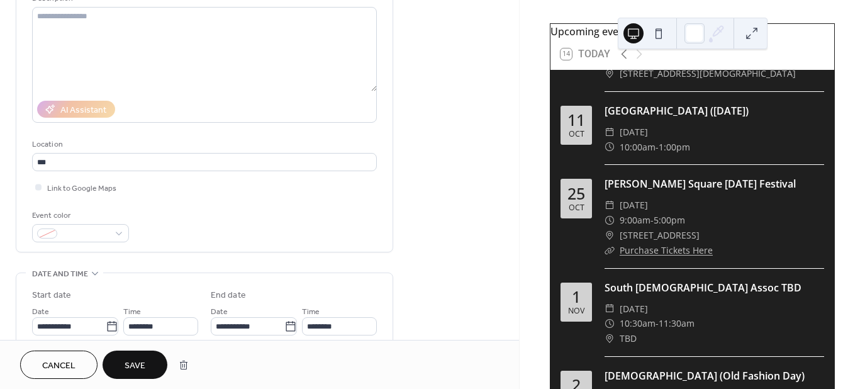
scroll to position [143, 0]
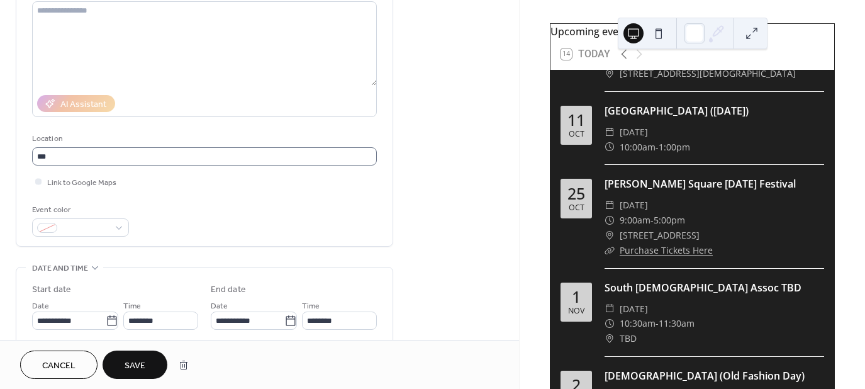
type input "**********"
click at [160, 155] on input "***" at bounding box center [204, 156] width 345 height 18
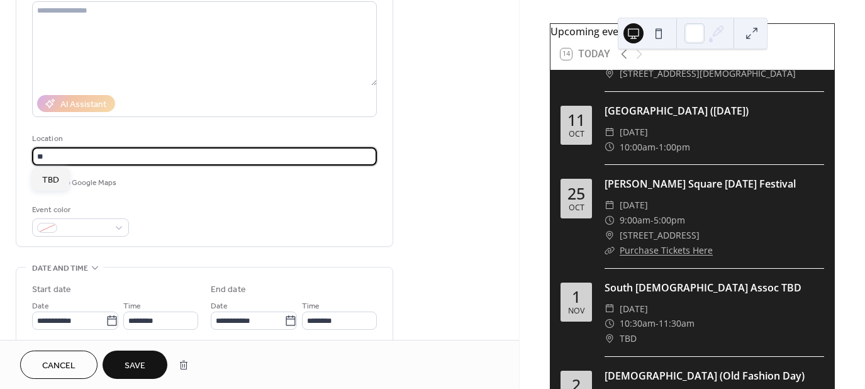
type input "*"
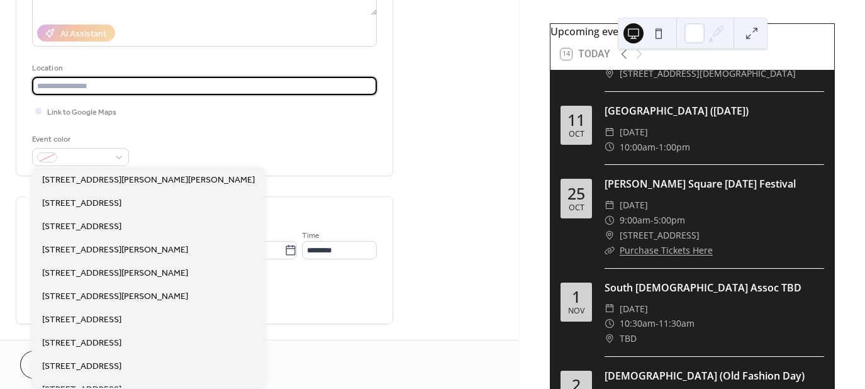
scroll to position [217, 0]
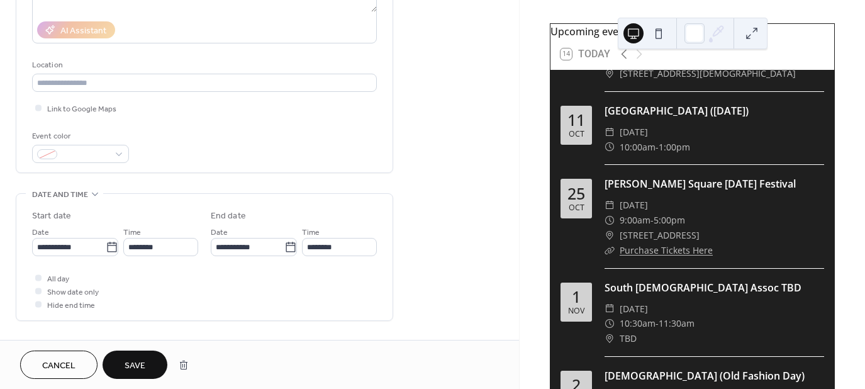
click at [476, 119] on div "**********" at bounding box center [259, 287] width 519 height 868
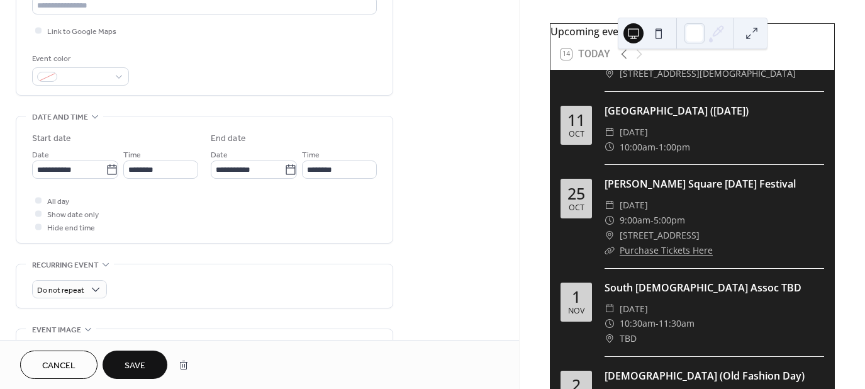
scroll to position [297, 0]
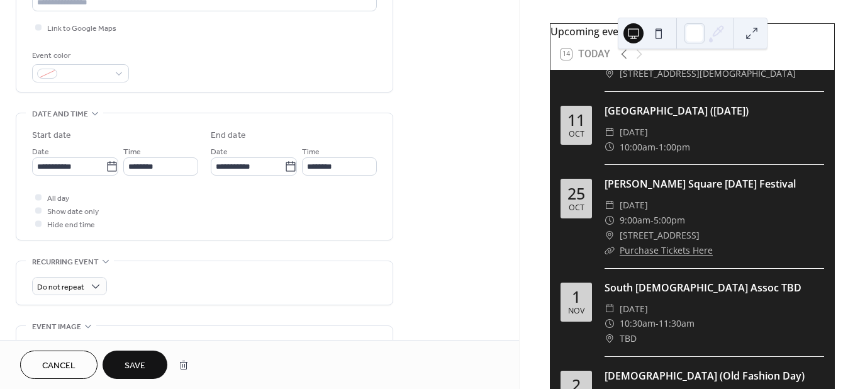
click at [133, 359] on span "Save" at bounding box center [135, 365] width 21 height 13
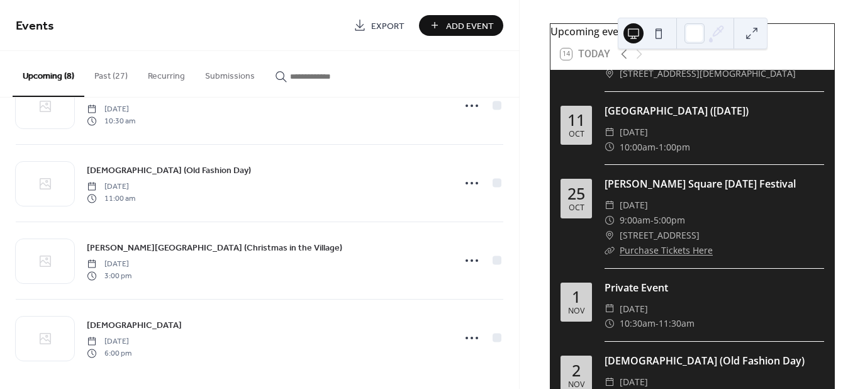
scroll to position [363, 0]
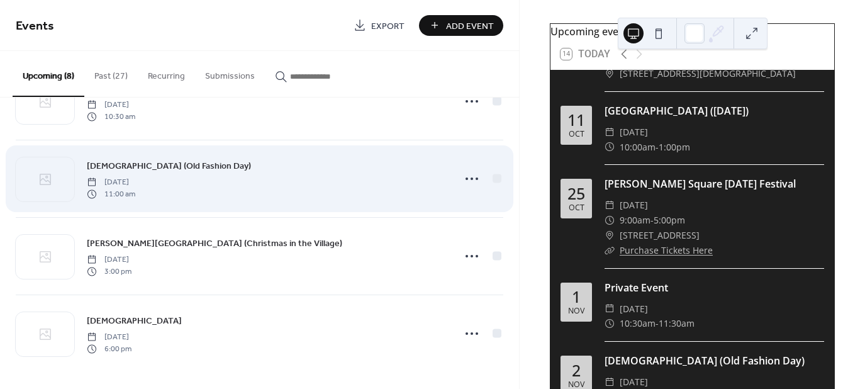
click at [439, 194] on div "East Lincoln Missionary Baptist Church (Old Fashion Day) Sunday, November 2, 20…" at bounding box center [267, 179] width 360 height 40
click at [404, 187] on div "East Lincoln Missionary Baptist Church (Old Fashion Day) Sunday, November 2, 20…" at bounding box center [267, 179] width 360 height 40
click at [466, 179] on icon at bounding box center [472, 179] width 20 height 20
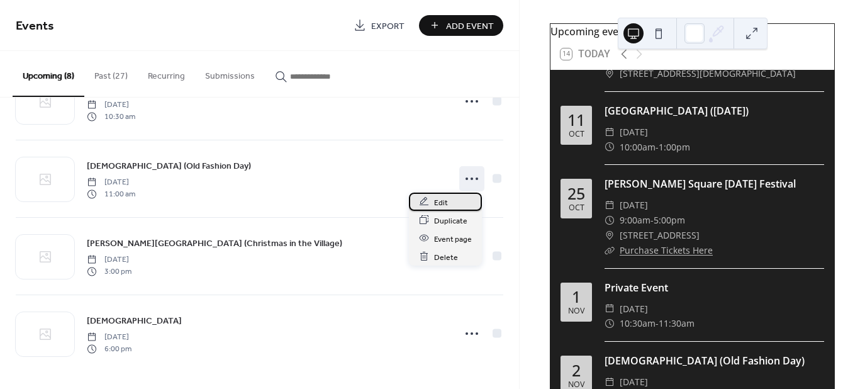
click at [447, 203] on div "Edit" at bounding box center [445, 202] width 73 height 18
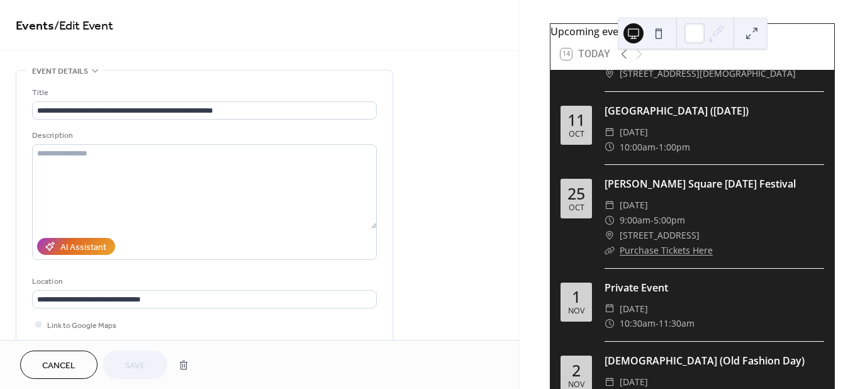
click at [46, 368] on span "Cancel" at bounding box center [58, 365] width 33 height 13
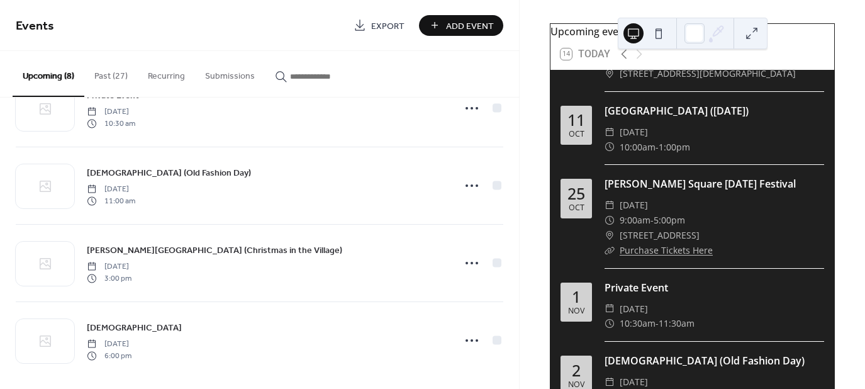
scroll to position [363, 0]
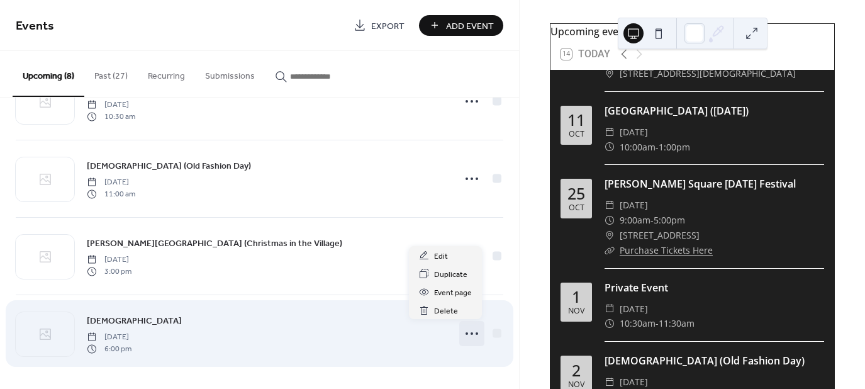
click at [466, 332] on circle at bounding box center [467, 333] width 3 height 3
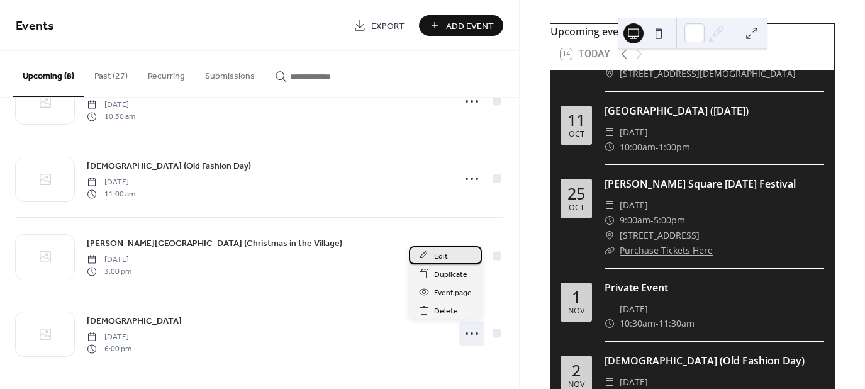
click at [430, 250] on div "Edit" at bounding box center [445, 255] width 73 height 18
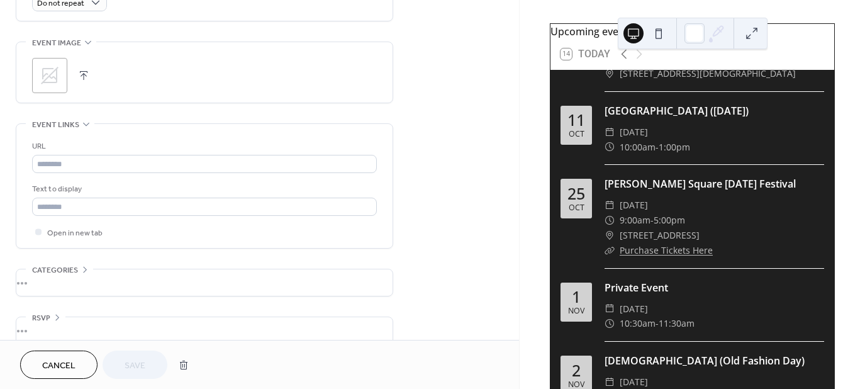
scroll to position [597, 0]
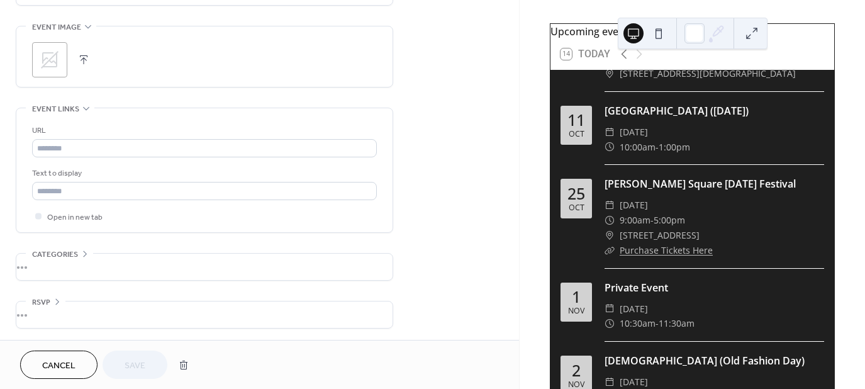
click at [42, 359] on span "Cancel" at bounding box center [58, 365] width 33 height 13
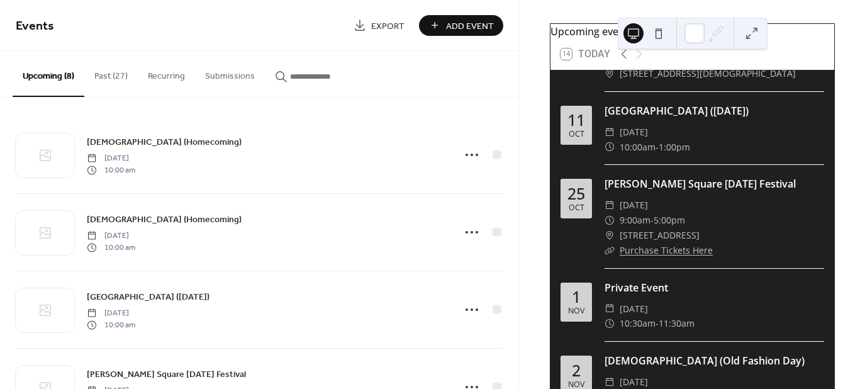
click at [276, 0] on div "Events Export Add Event" at bounding box center [259, 25] width 519 height 51
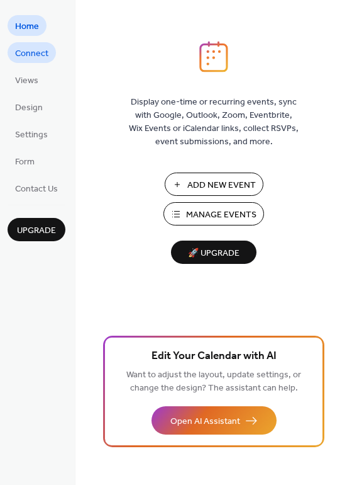
click at [43, 55] on span "Connect" at bounding box center [31, 53] width 33 height 13
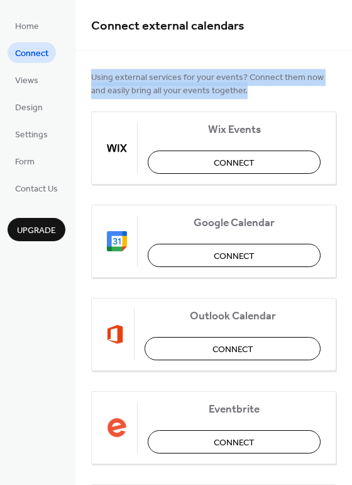
drag, startPoint x: 348, startPoint y: 28, endPoint x: 347, endPoint y: 93, distance: 65.5
click at [347, 93] on div "Connect external calendars Using external services for your events? Connect the…" at bounding box center [214, 242] width 277 height 485
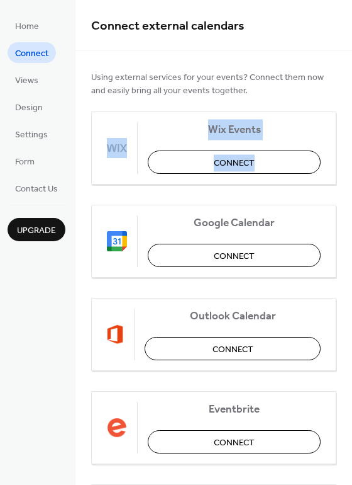
drag, startPoint x: 348, startPoint y: 76, endPoint x: 342, endPoint y: 176, distance: 100.9
click at [342, 176] on div "Using external services for your events? Connect them now and easily bring all …" at bounding box center [214, 360] width 277 height 618
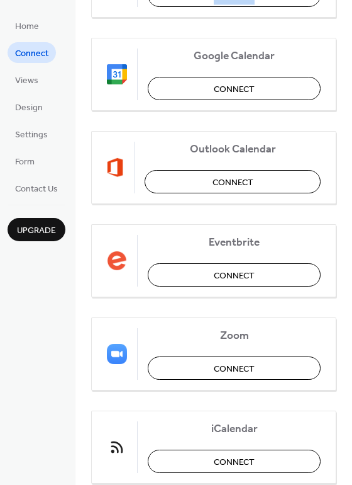
scroll to position [201, 0]
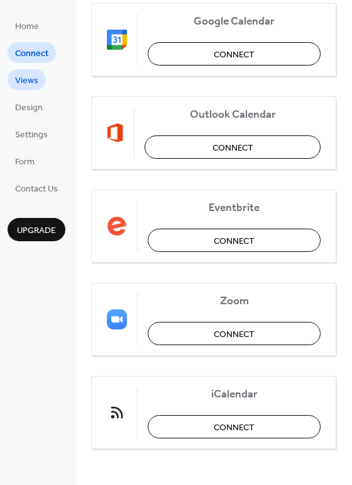
click at [21, 79] on span "Views" at bounding box center [26, 80] width 23 height 13
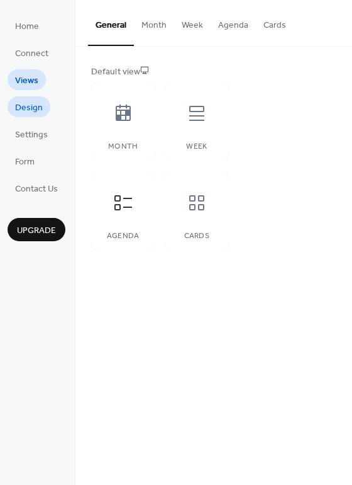
click at [12, 99] on link "Design" at bounding box center [29, 106] width 43 height 21
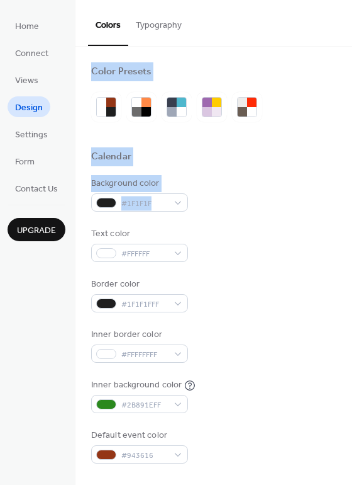
drag, startPoint x: 347, startPoint y: 38, endPoint x: 322, endPoint y: 215, distance: 179.3
click at [322, 215] on div "Colors Typography Color Presets Calendar Background color #1F1F1F Text color #F…" at bounding box center [214, 242] width 277 height 485
click at [171, 40] on button "Typography" at bounding box center [158, 22] width 61 height 45
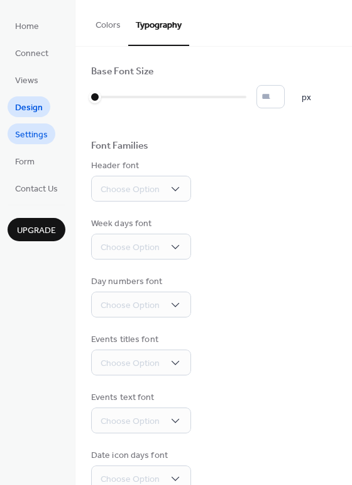
click at [20, 138] on span "Settings" at bounding box center [31, 134] width 33 height 13
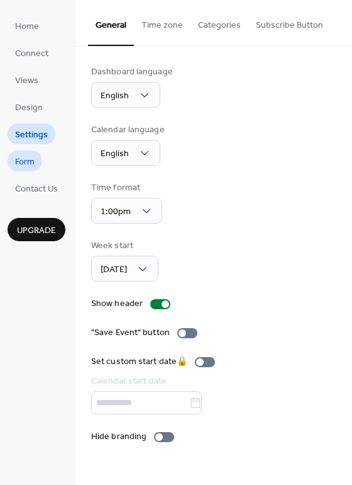
click at [20, 161] on span "Form" at bounding box center [25, 161] width 20 height 13
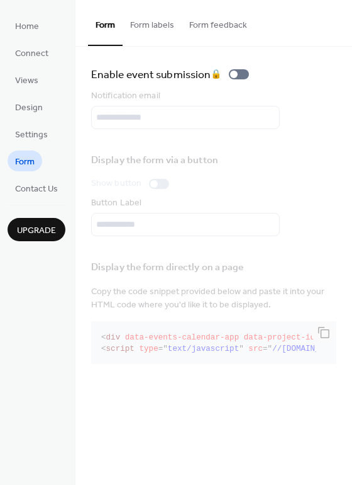
click at [20, 201] on div "Home Connect Views Design Settings Form Contact Us Upgrade" at bounding box center [38, 242] width 76 height 485
